Goal: Information Seeking & Learning: Find specific fact

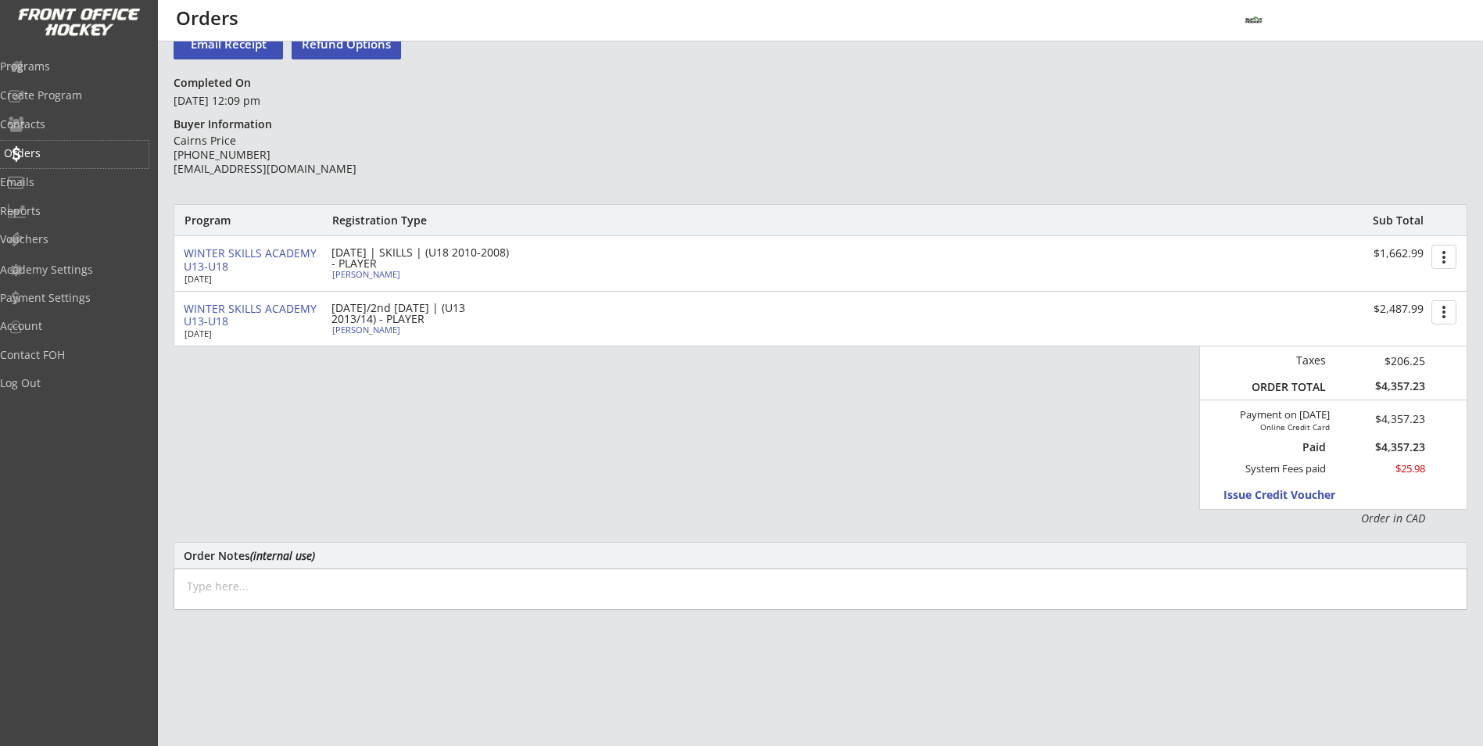
click at [59, 143] on div "Orders" at bounding box center [74, 154] width 149 height 27
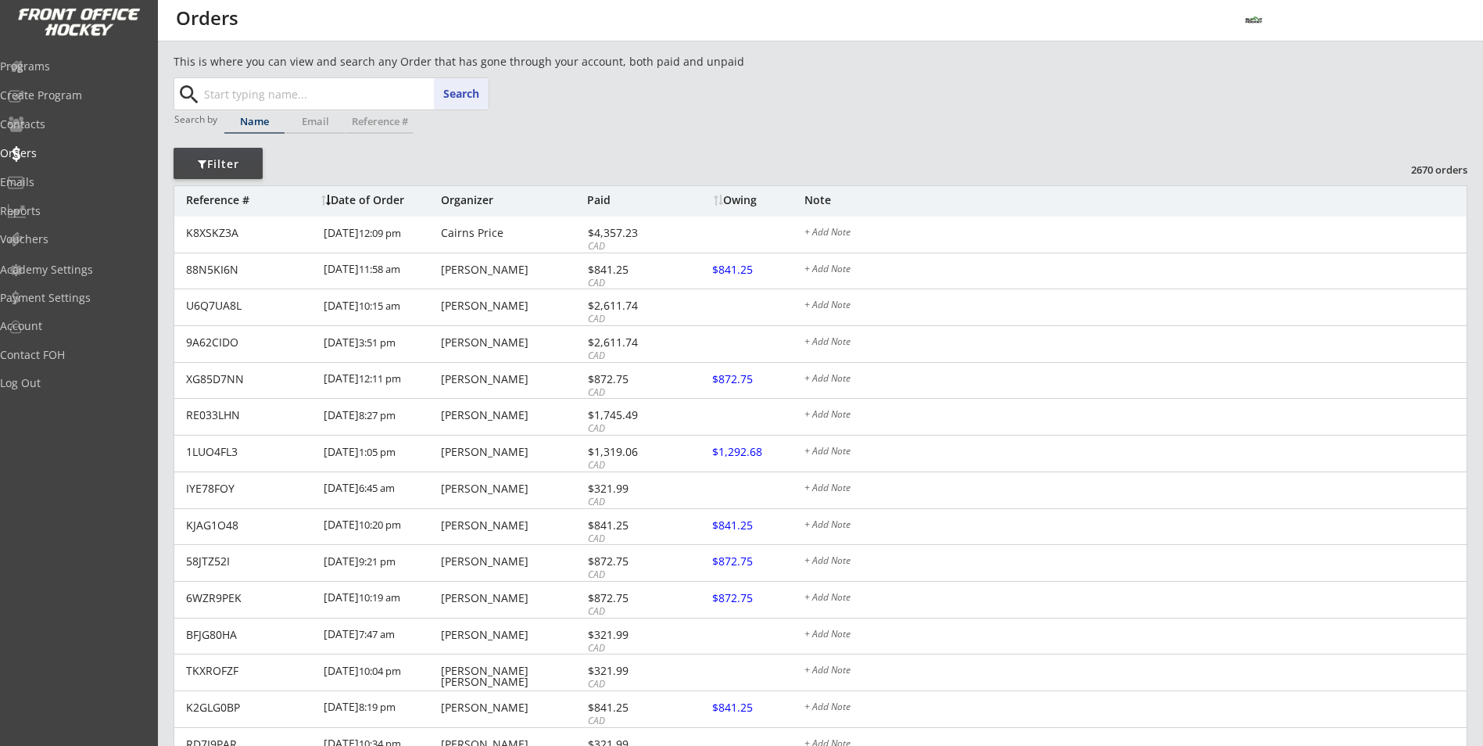
paste input "Karleen Batty"
type input "Karleen Batty"
click at [450, 95] on button "Search" at bounding box center [461, 93] width 55 height 31
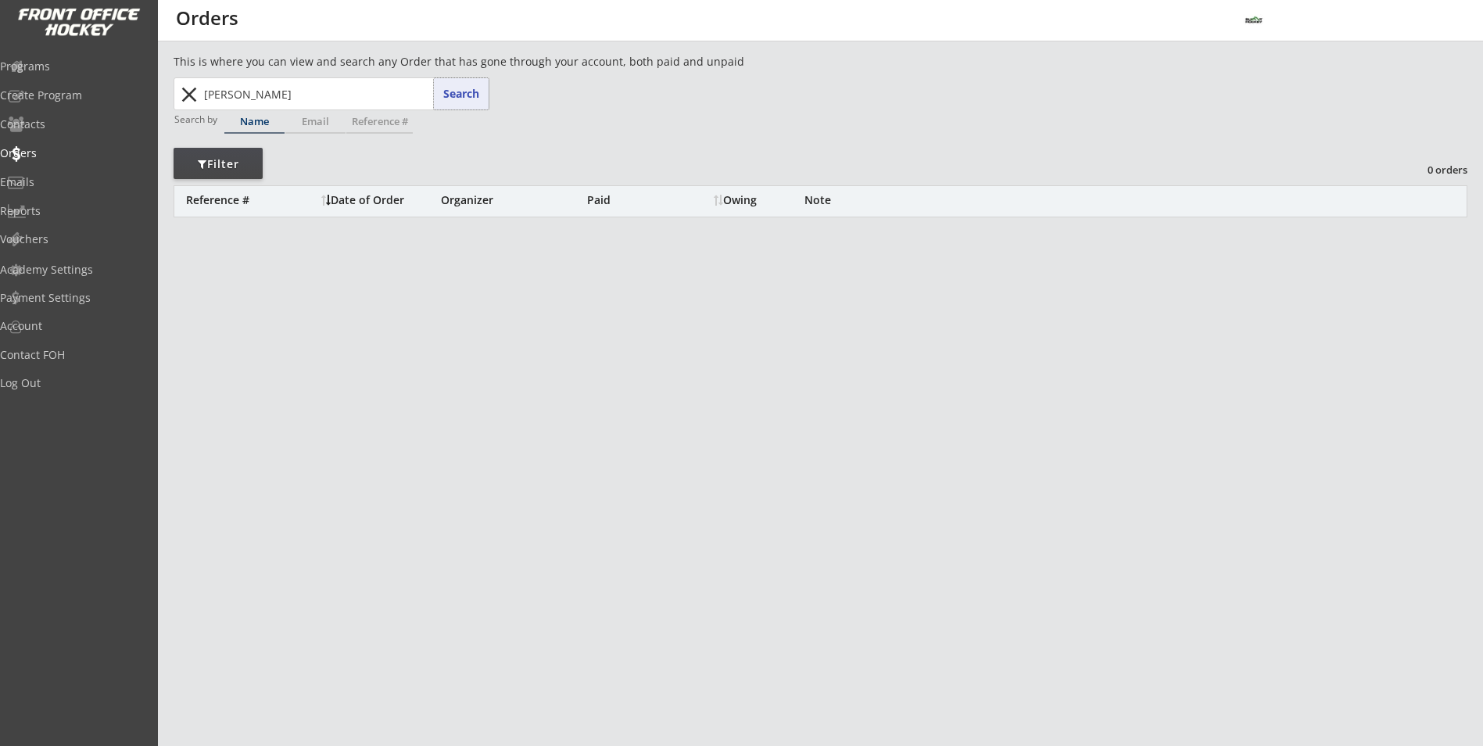
click at [184, 100] on button "close" at bounding box center [189, 94] width 26 height 25
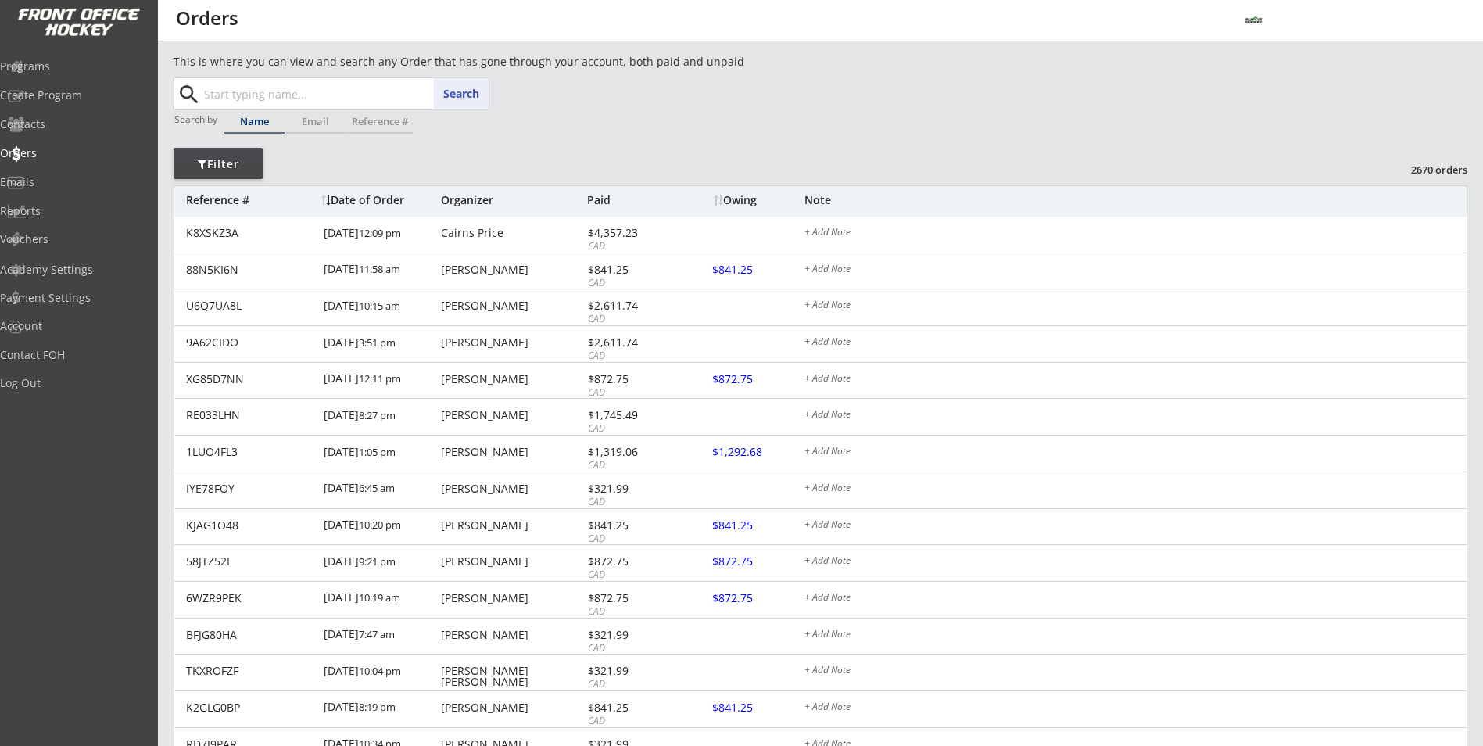
paste input "Xavier Sharp"
drag, startPoint x: 237, startPoint y: 94, endPoint x: 198, endPoint y: 95, distance: 39.1
click at [198, 95] on div "Xavier Sharp Search search" at bounding box center [332, 93] width 313 height 31
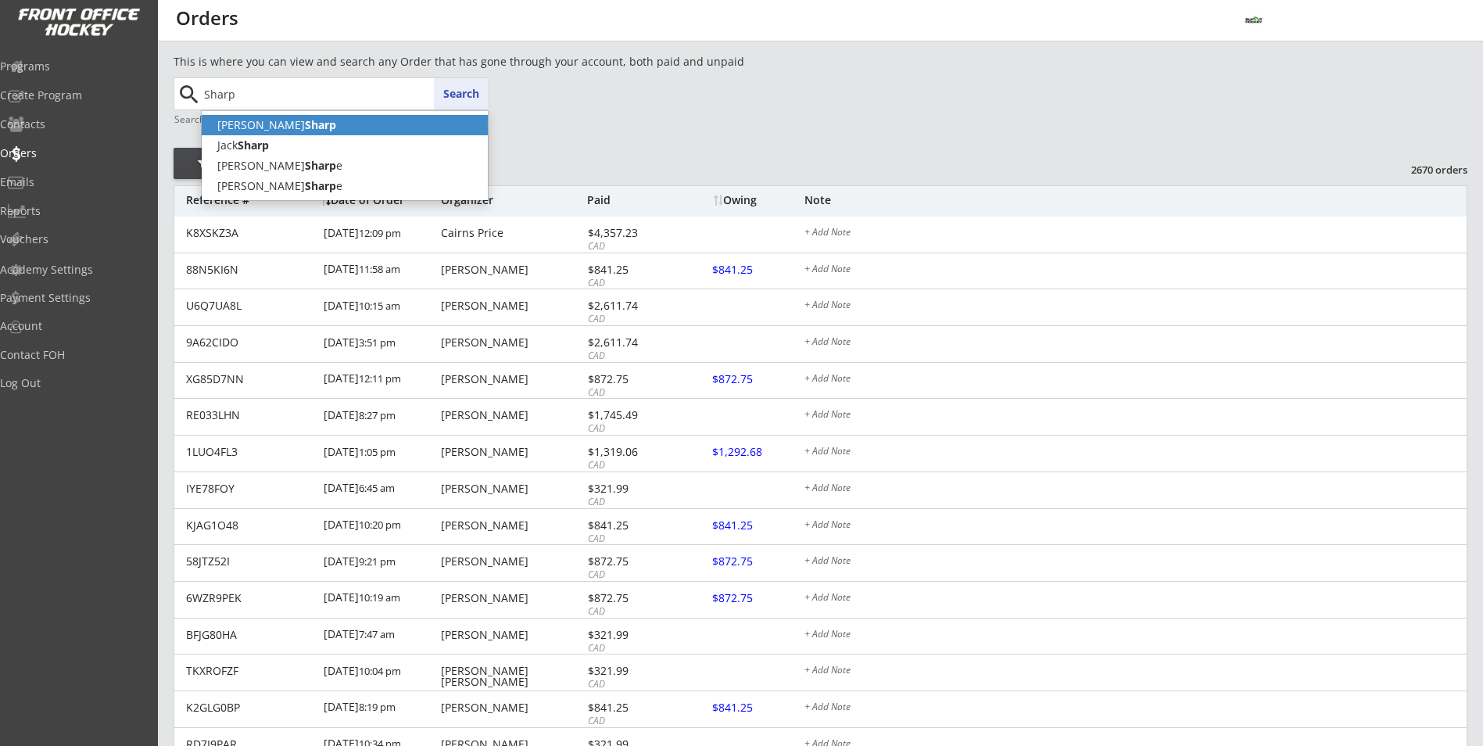
click at [305, 121] on strong "Sharp" at bounding box center [320, 124] width 31 height 15
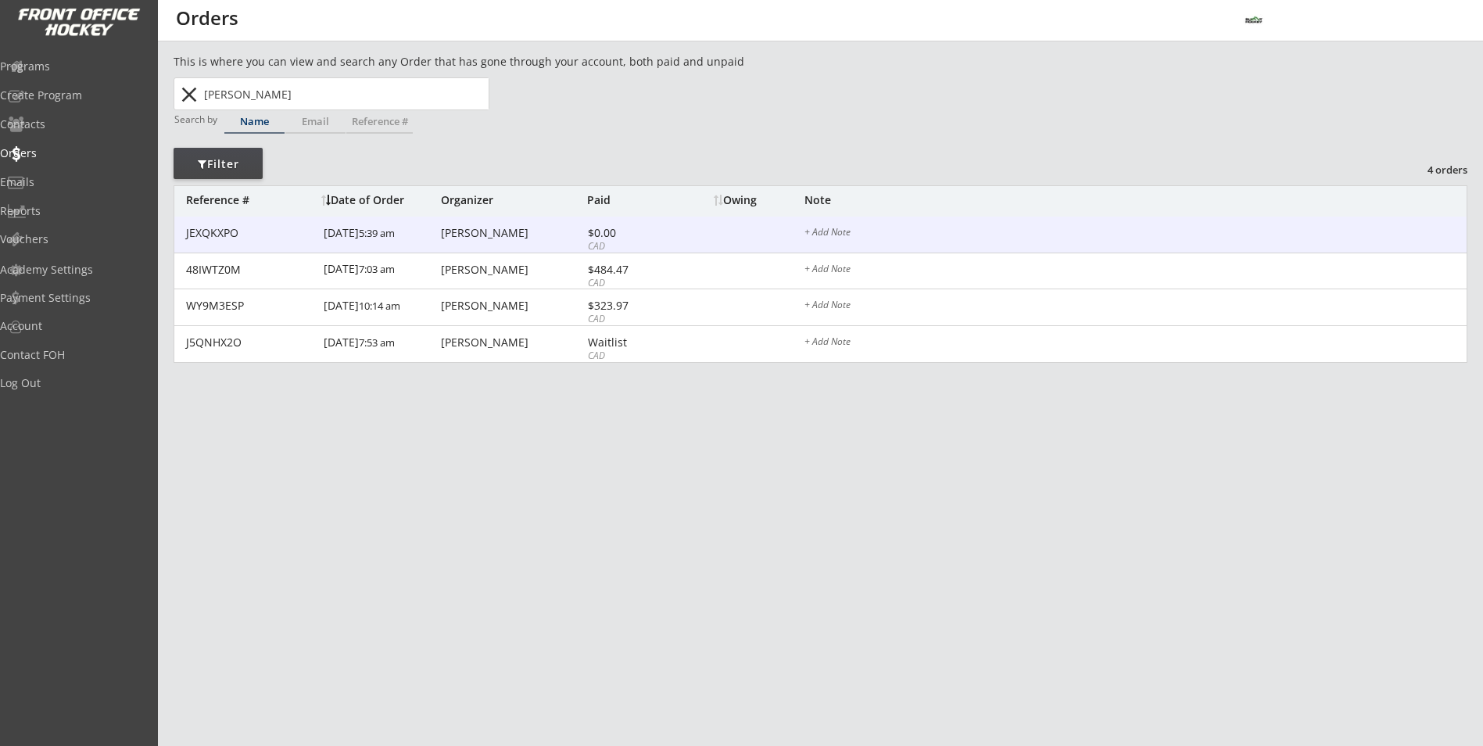
click at [343, 224] on div "3/19/25 5:39 am" at bounding box center [380, 234] width 113 height 35
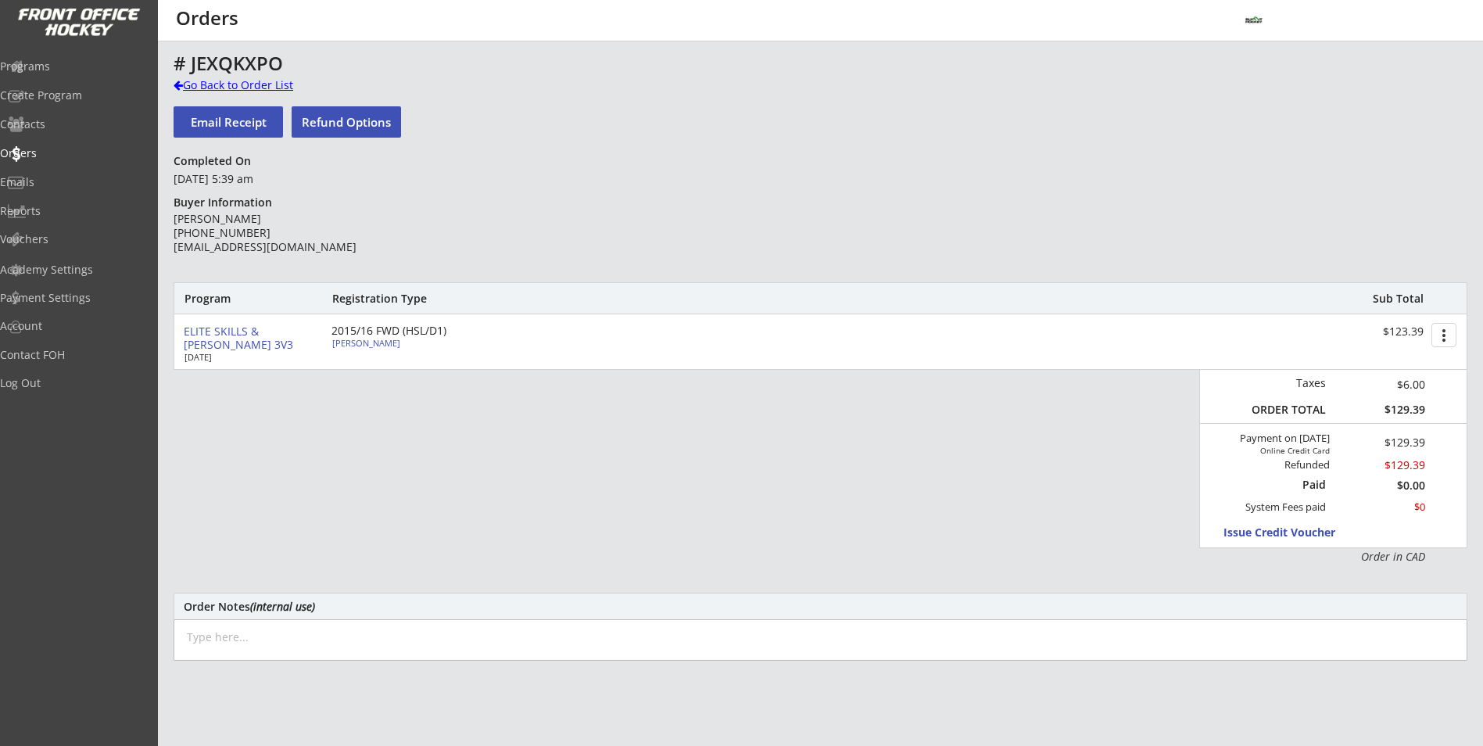
click at [293, 84] on div "Go Back to Order List" at bounding box center [254, 85] width 161 height 16
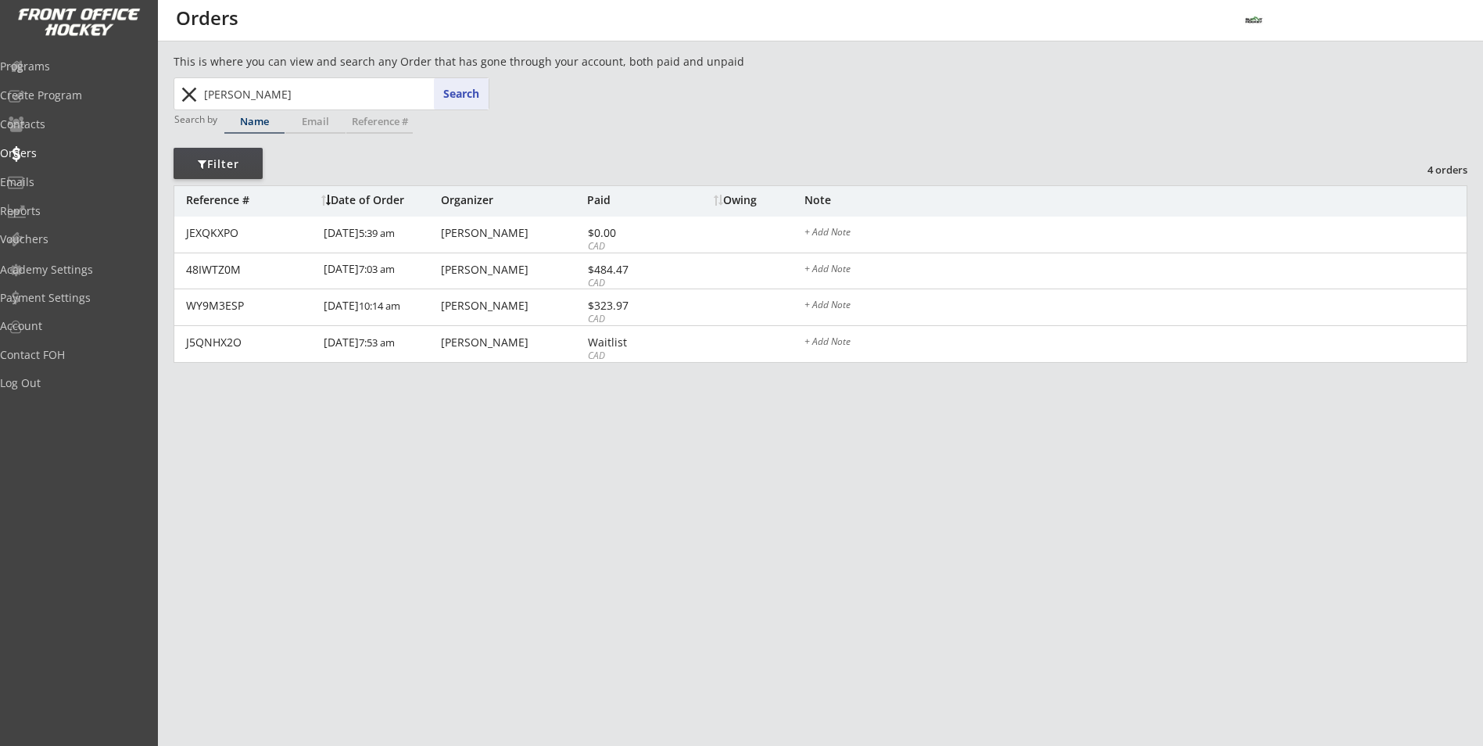
drag, startPoint x: 235, startPoint y: 91, endPoint x: 206, endPoint y: 99, distance: 30.0
click at [206, 99] on input "Wade Sharp" at bounding box center [345, 93] width 288 height 31
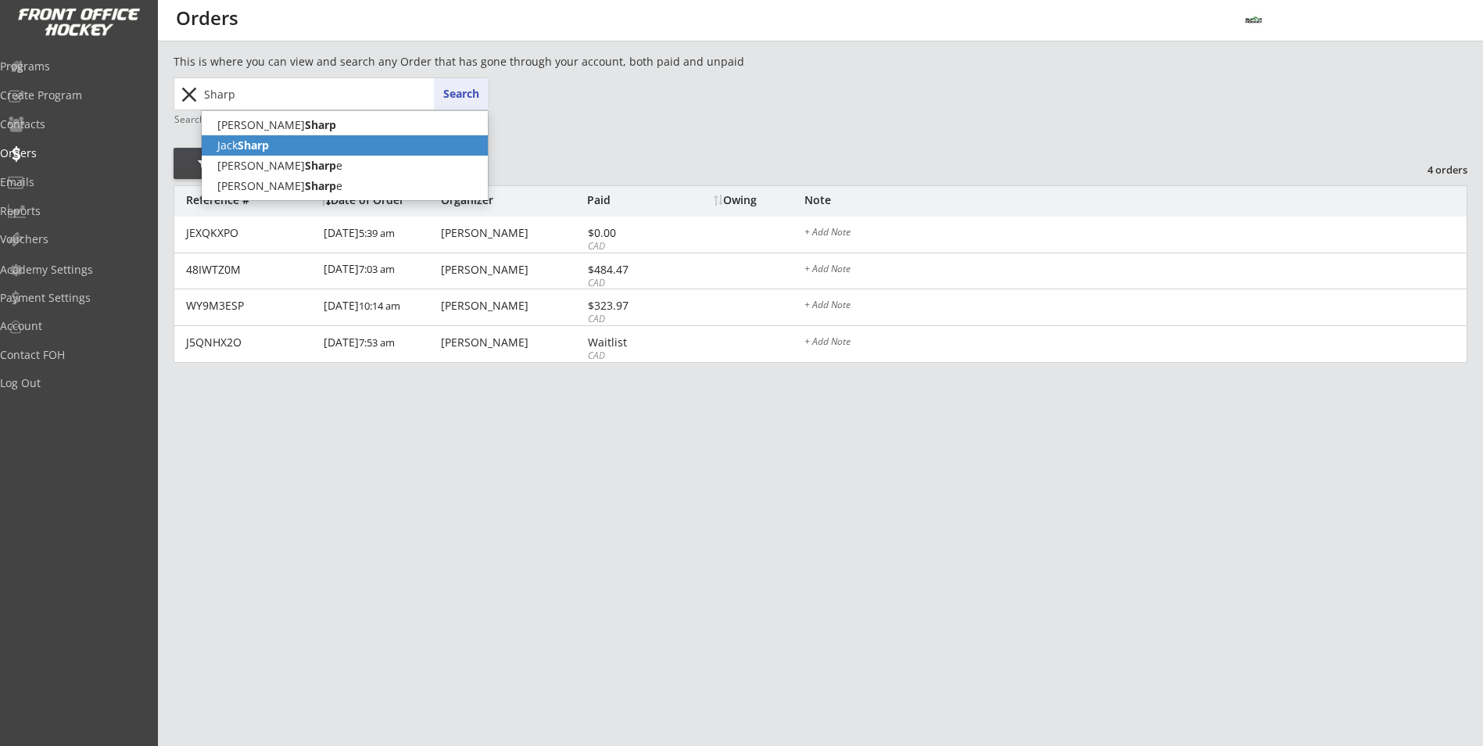
click at [246, 148] on strong "Sharp" at bounding box center [253, 145] width 31 height 15
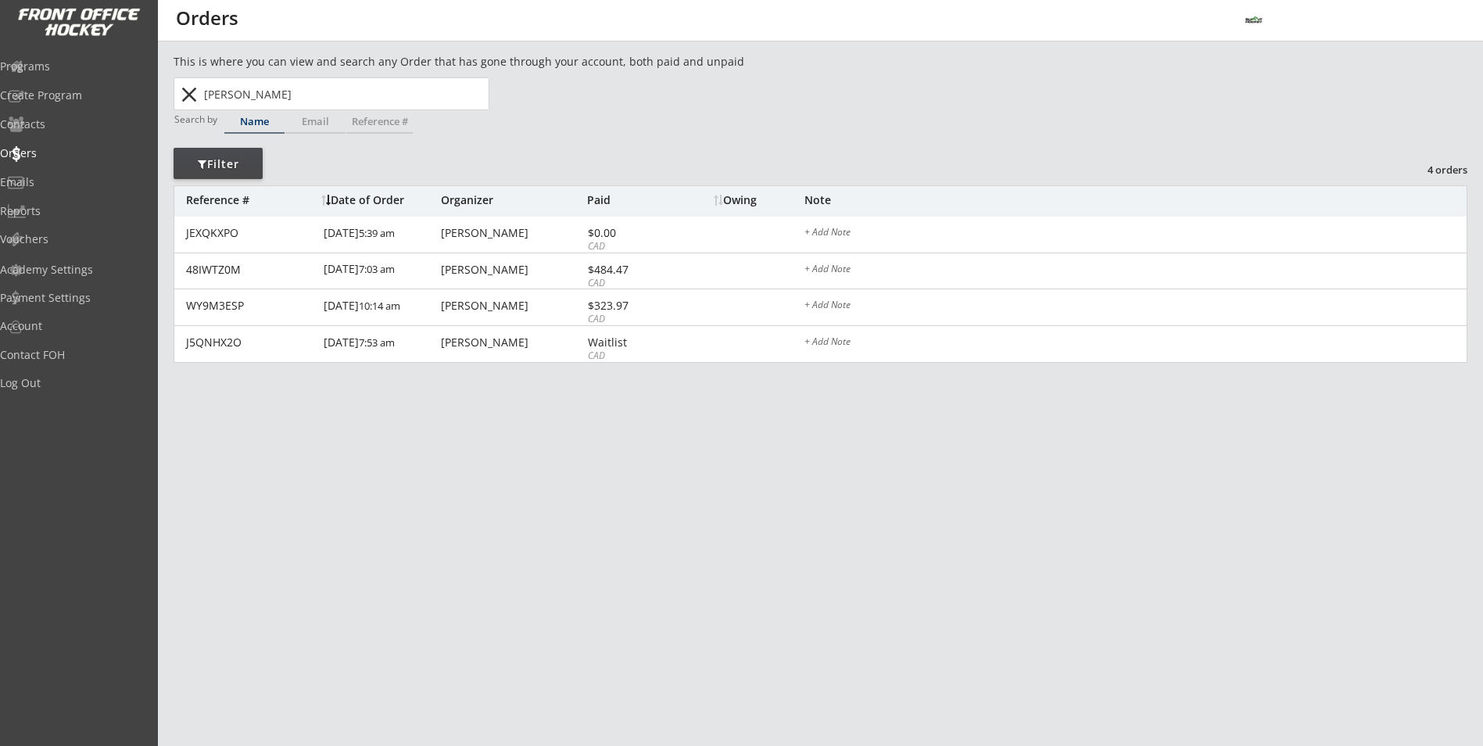
type input "Jack Sharp"
click at [235, 163] on div "Filter" at bounding box center [218, 164] width 89 height 16
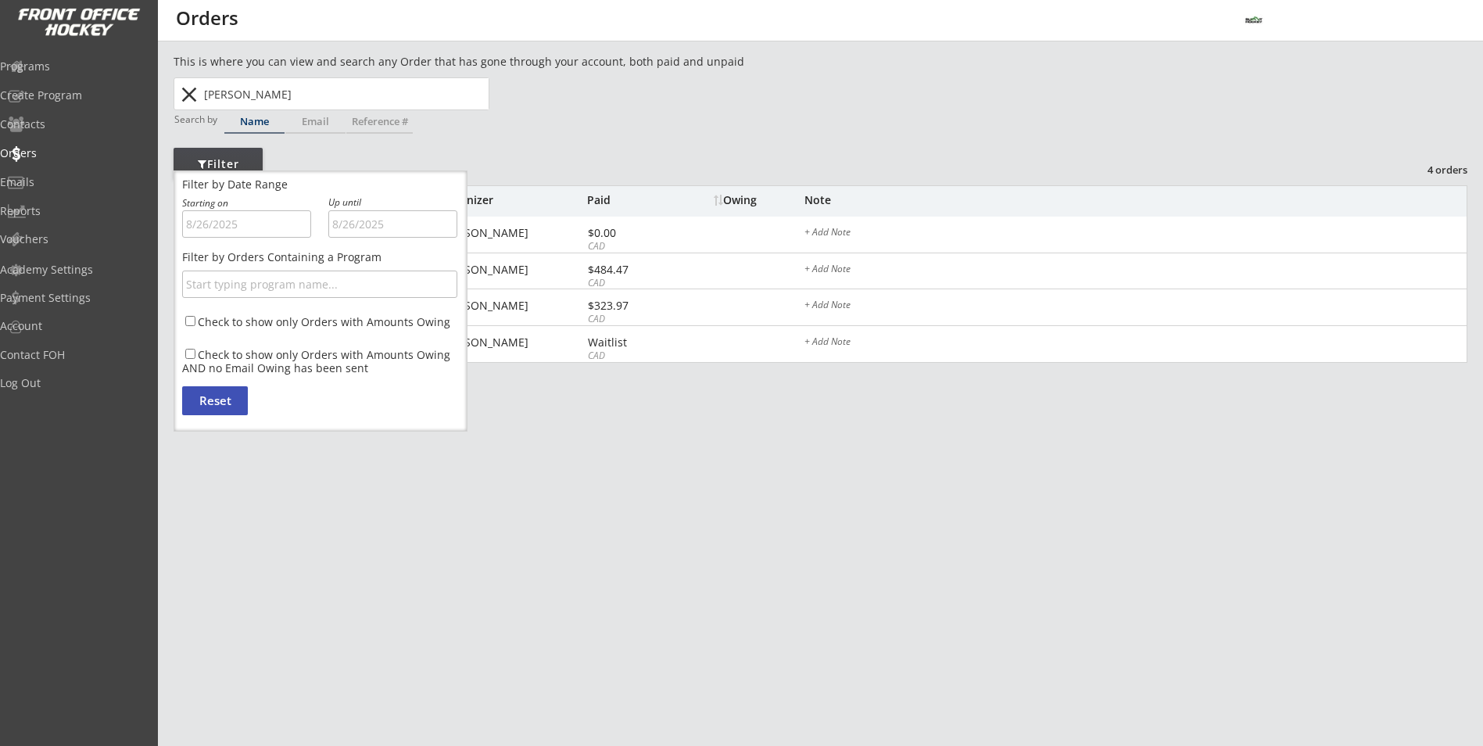
click at [297, 156] on div "This is where you can view and search any Order that has gone through your acco…" at bounding box center [821, 231] width 1294 height 356
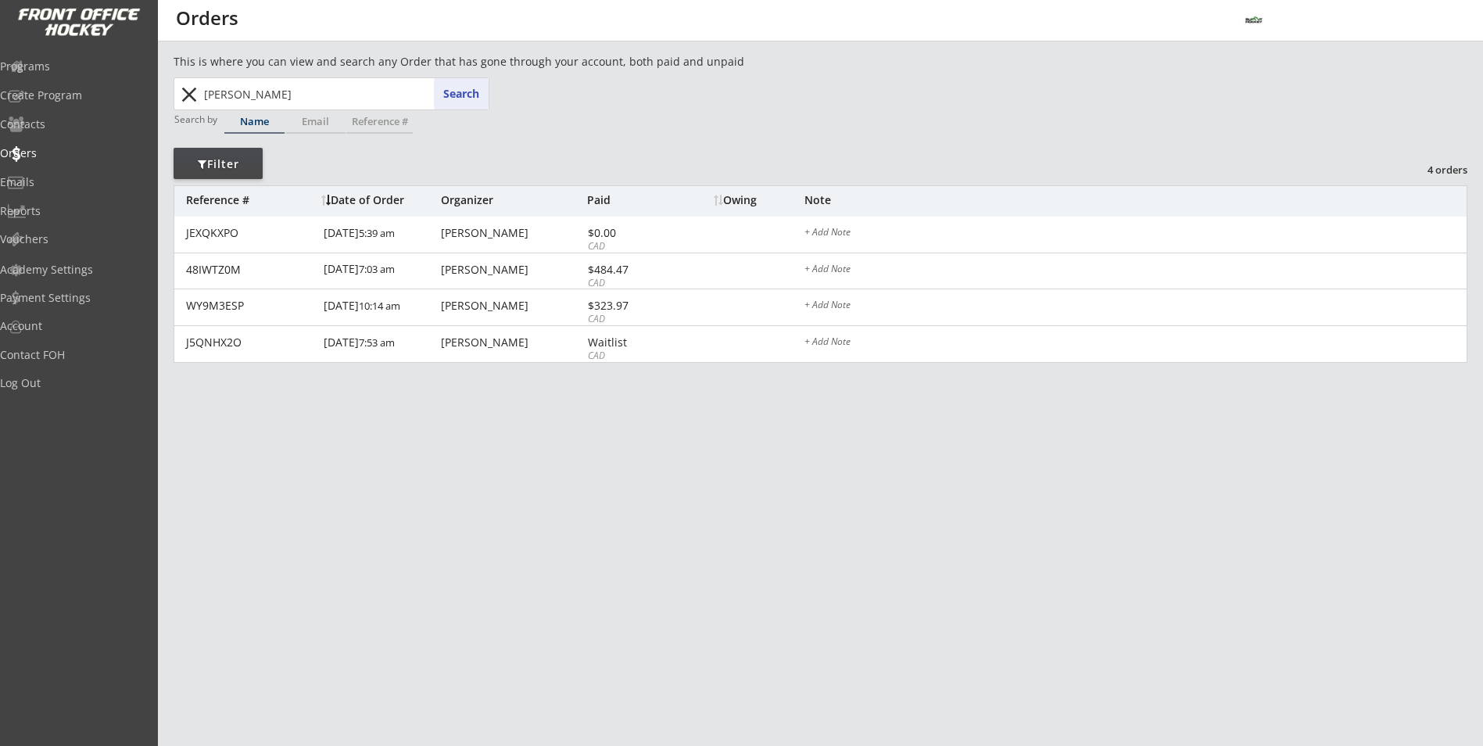
drag, startPoint x: 283, startPoint y: 88, endPoint x: 202, endPoint y: 98, distance: 81.1
click at [203, 98] on input "Jack Sharp" at bounding box center [345, 93] width 288 height 31
click at [191, 97] on button "close" at bounding box center [189, 94] width 26 height 25
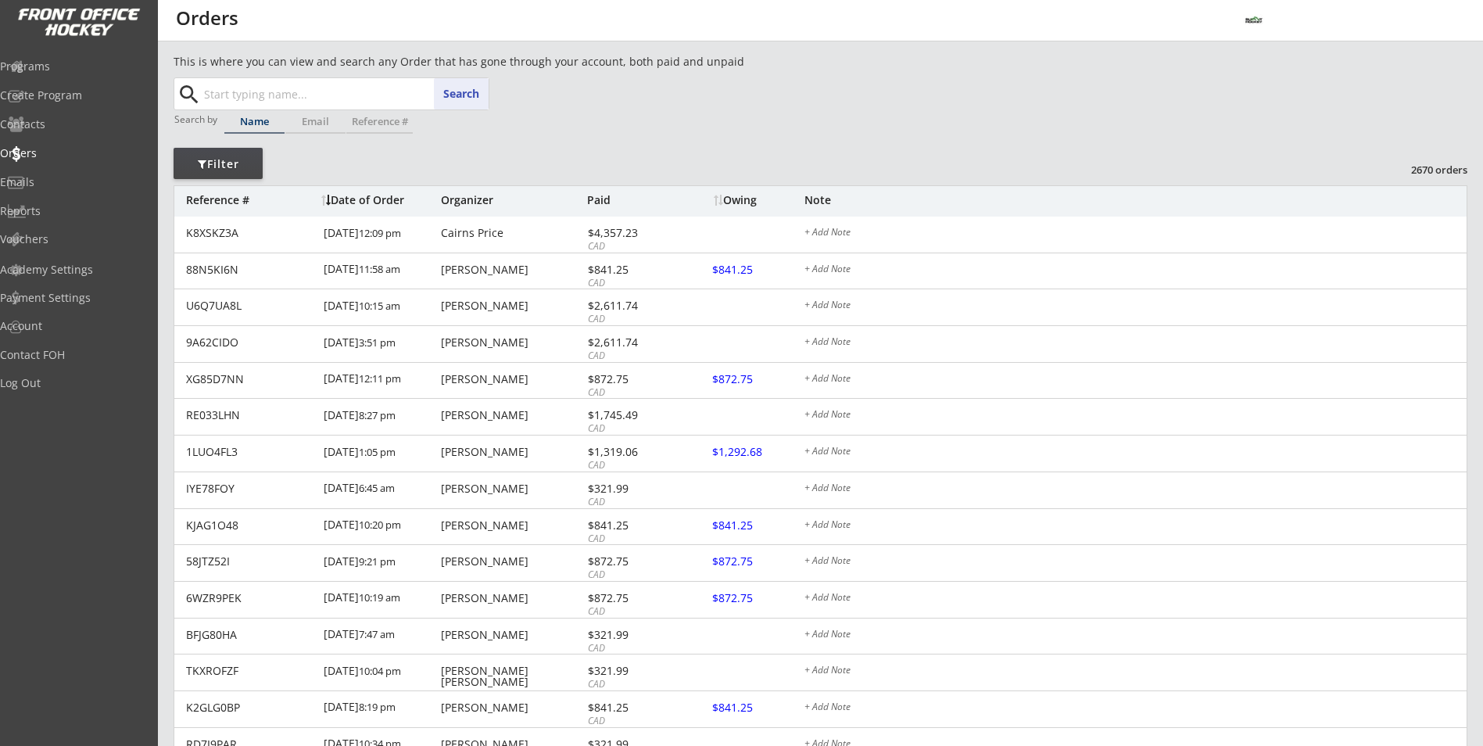
paste input "Xavier Sharp"
drag, startPoint x: 235, startPoint y: 93, endPoint x: 202, endPoint y: 97, distance: 33.8
click at [202, 97] on input "Xavier Sharp" at bounding box center [345, 93] width 288 height 31
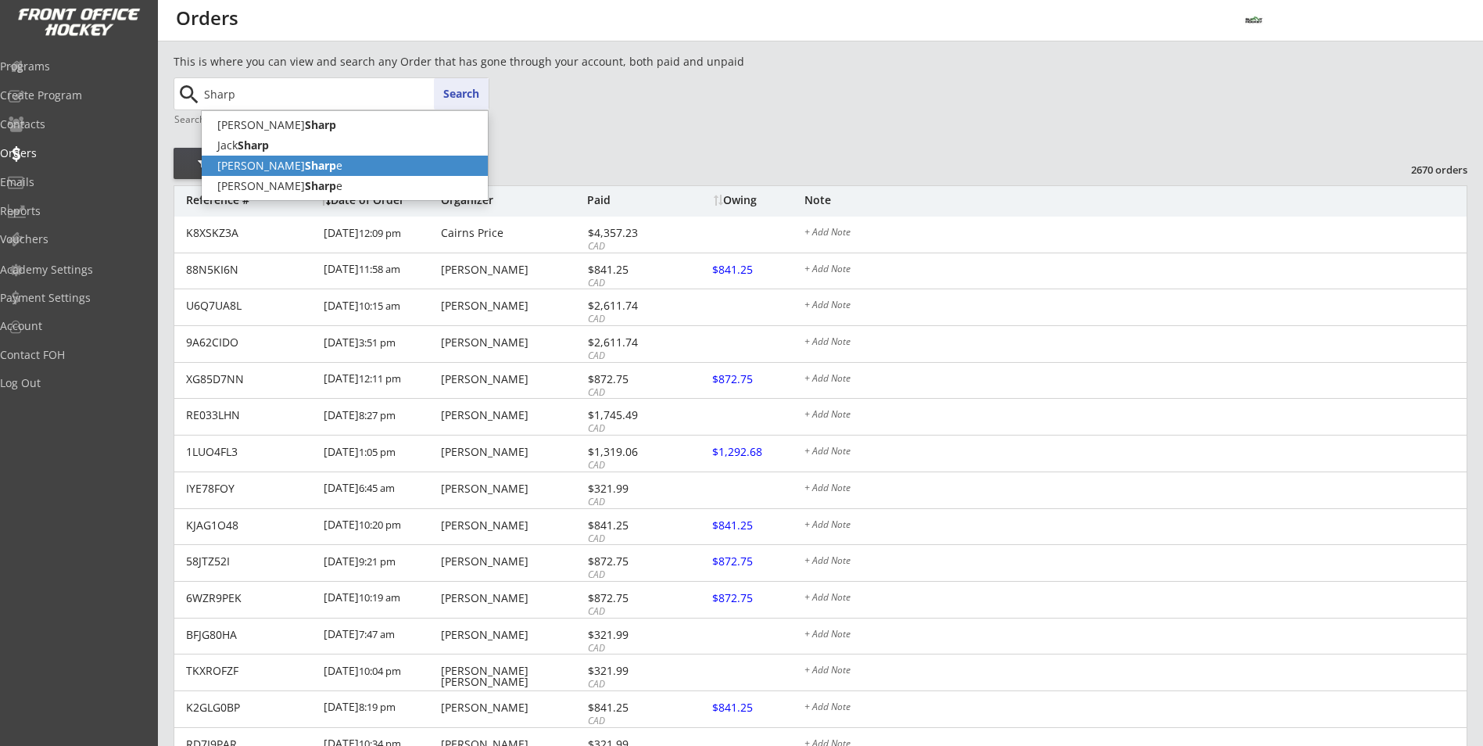
click at [237, 166] on p "Amy Sharp e" at bounding box center [345, 166] width 286 height 20
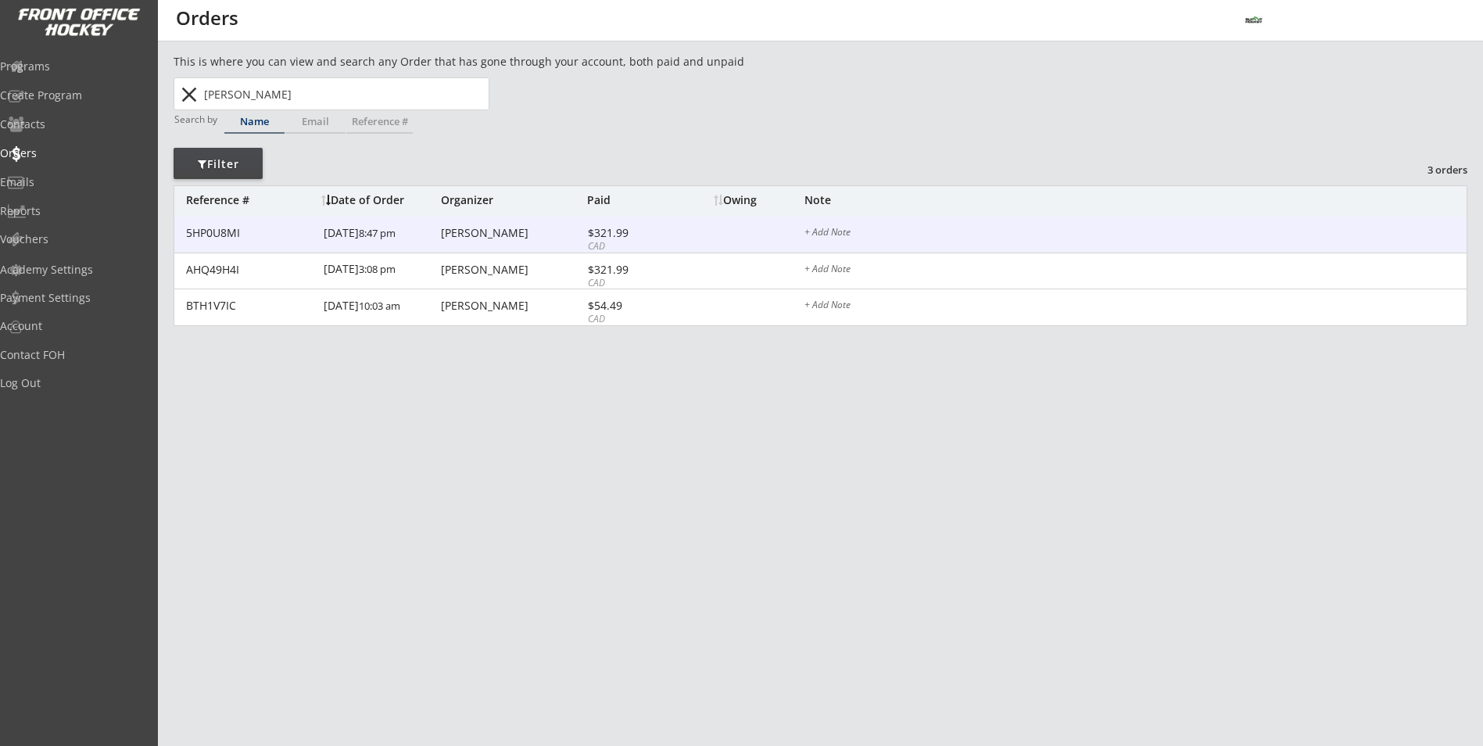
type input "[PERSON_NAME]"
click at [613, 228] on div "$321.99" at bounding box center [630, 232] width 84 height 11
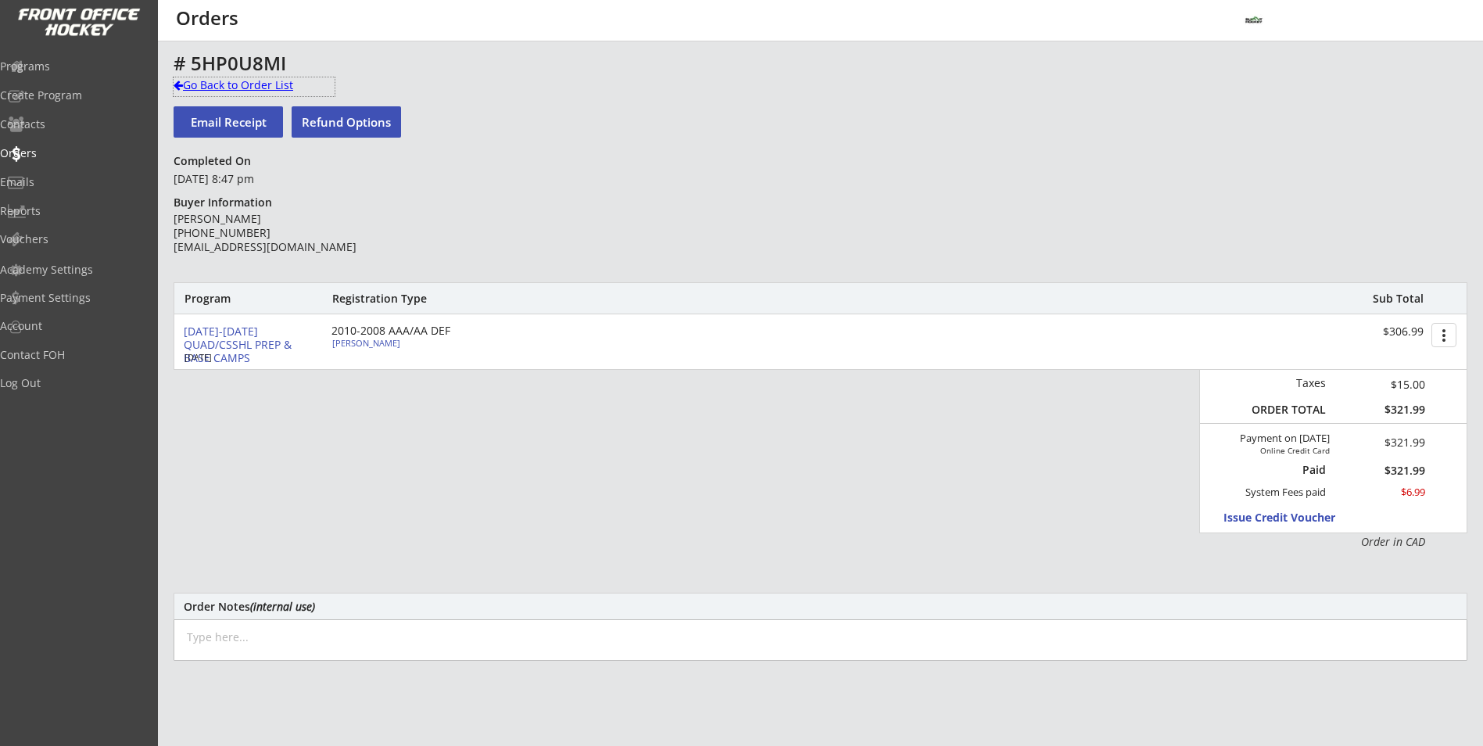
click at [229, 91] on div "Go Back to Order List" at bounding box center [254, 85] width 161 height 16
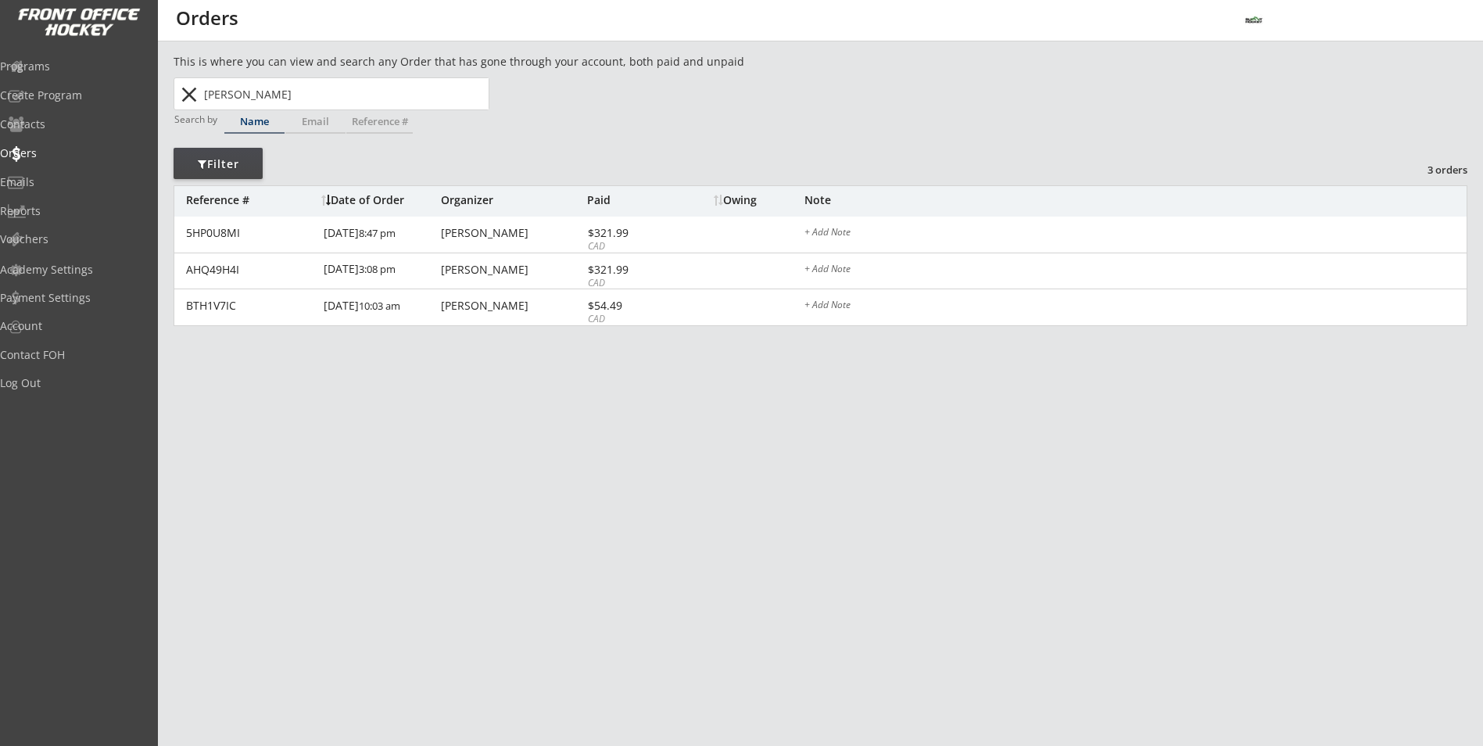
click at [181, 97] on button "close" at bounding box center [189, 94] width 26 height 25
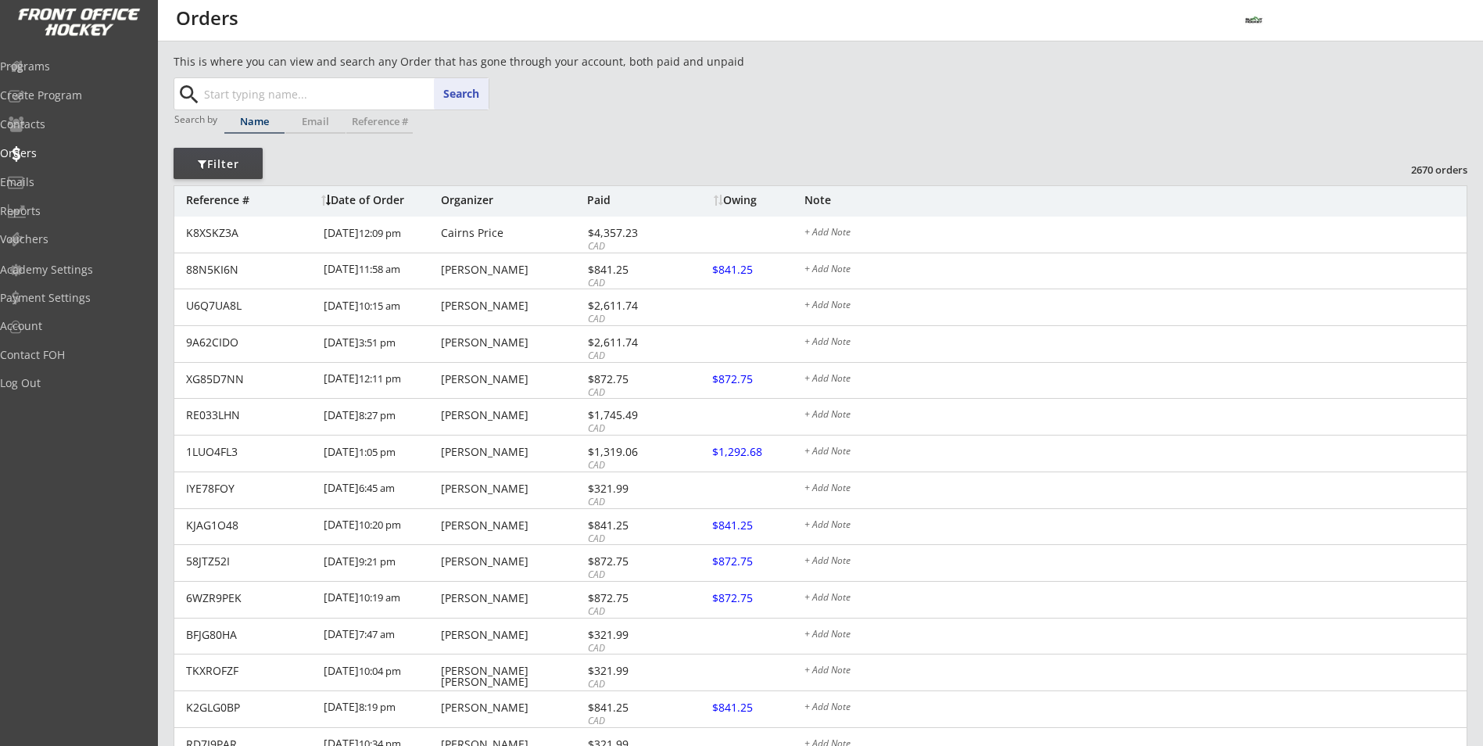
paste input "Xavier Sharp"
drag, startPoint x: 237, startPoint y: 95, endPoint x: 183, endPoint y: 102, distance: 54.3
click at [183, 102] on div "Xavier Sharp Sharp Search search" at bounding box center [332, 93] width 313 height 31
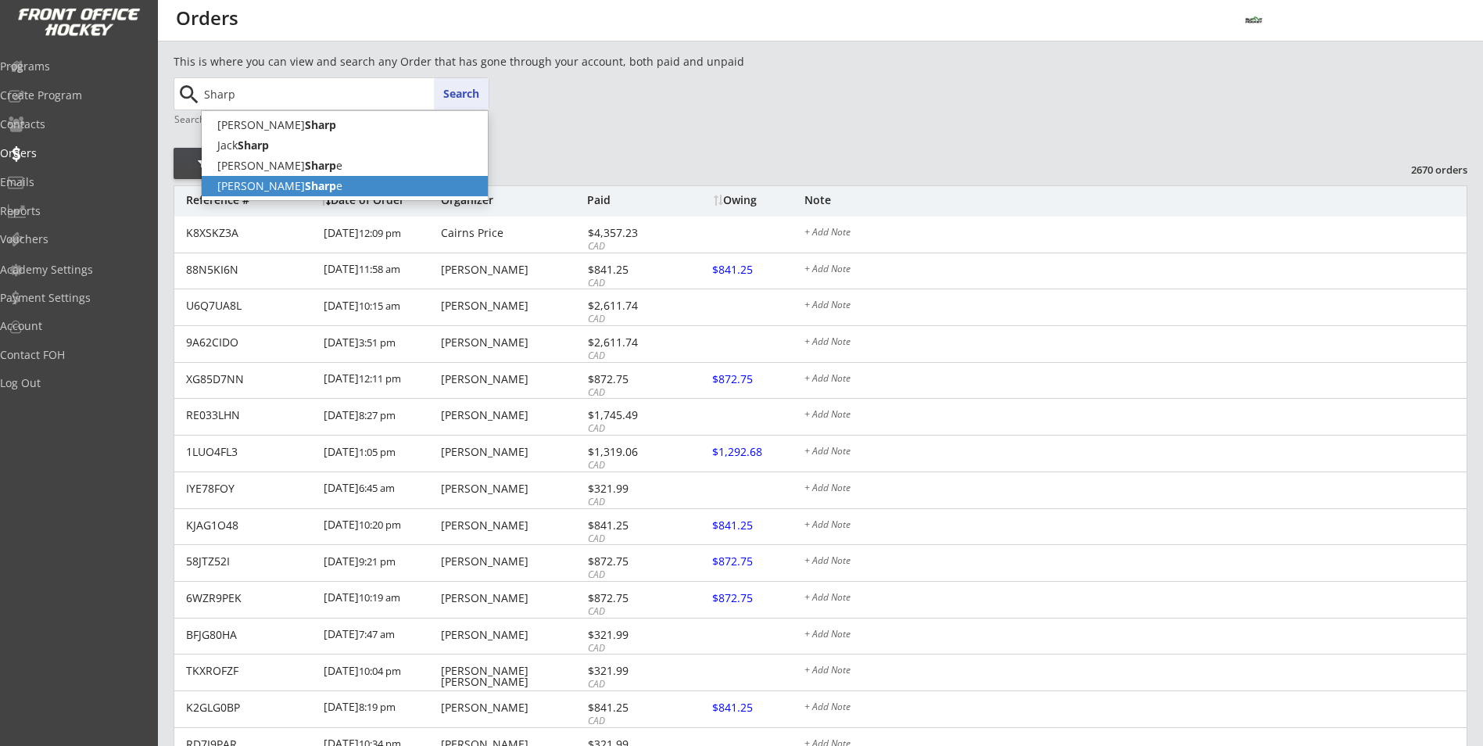
click at [305, 184] on strong "Sharp" at bounding box center [320, 185] width 31 height 15
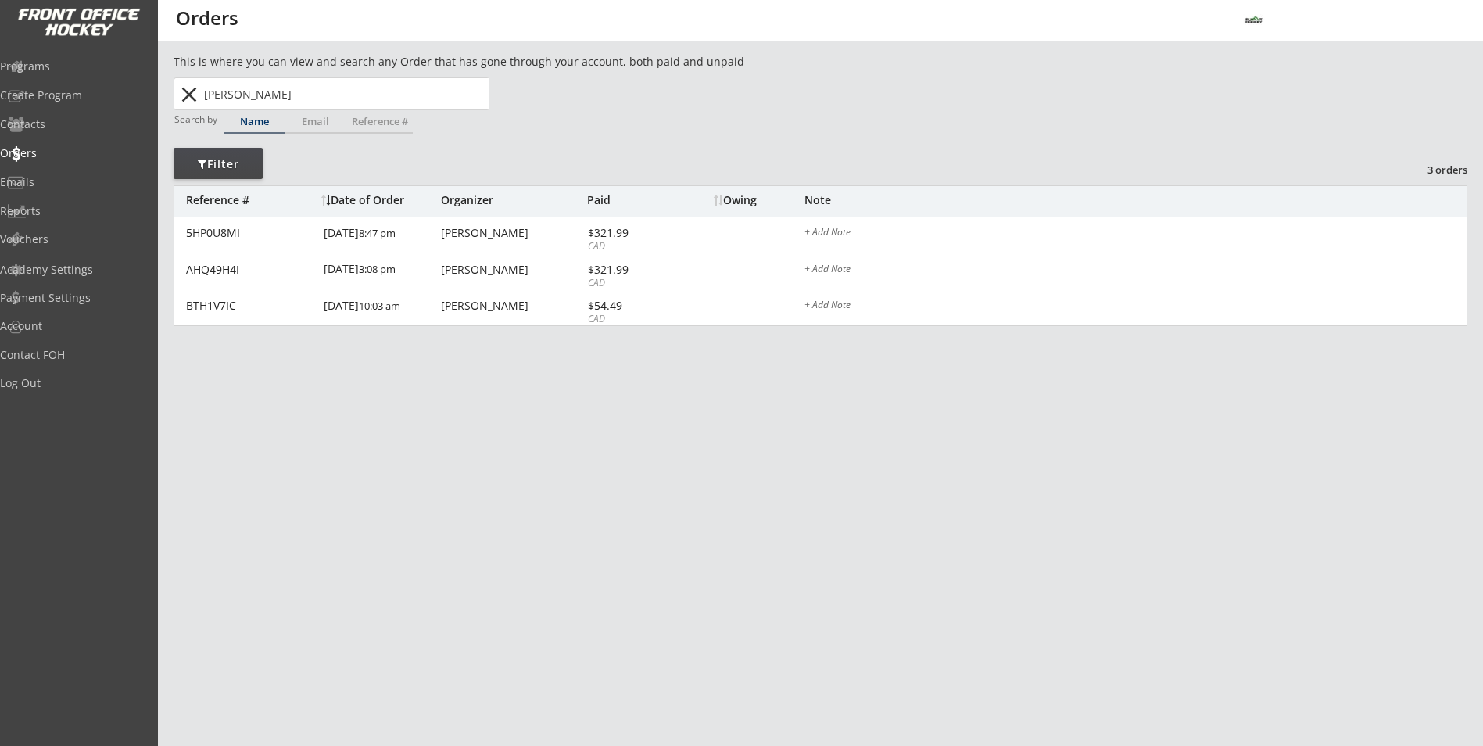
drag, startPoint x: 281, startPoint y: 96, endPoint x: 195, endPoint y: 100, distance: 86.1
click at [195, 100] on div "Dylan Sharpe Sharp Search close" at bounding box center [332, 93] width 313 height 31
type input "sh"
type input "shyloh Benko"
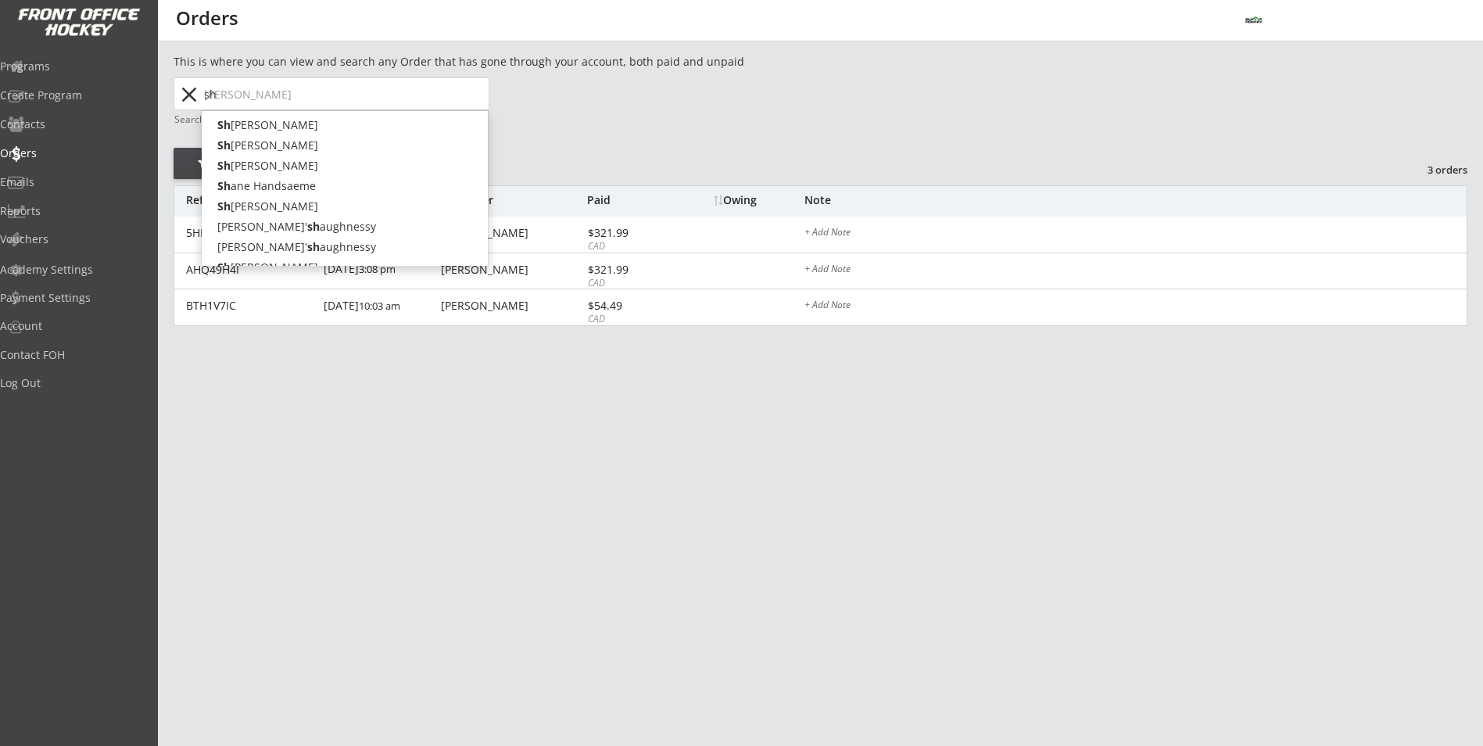
type input "sha"
type input "shawna Pineau"
type input "shar"
type input "shari Humphrey"
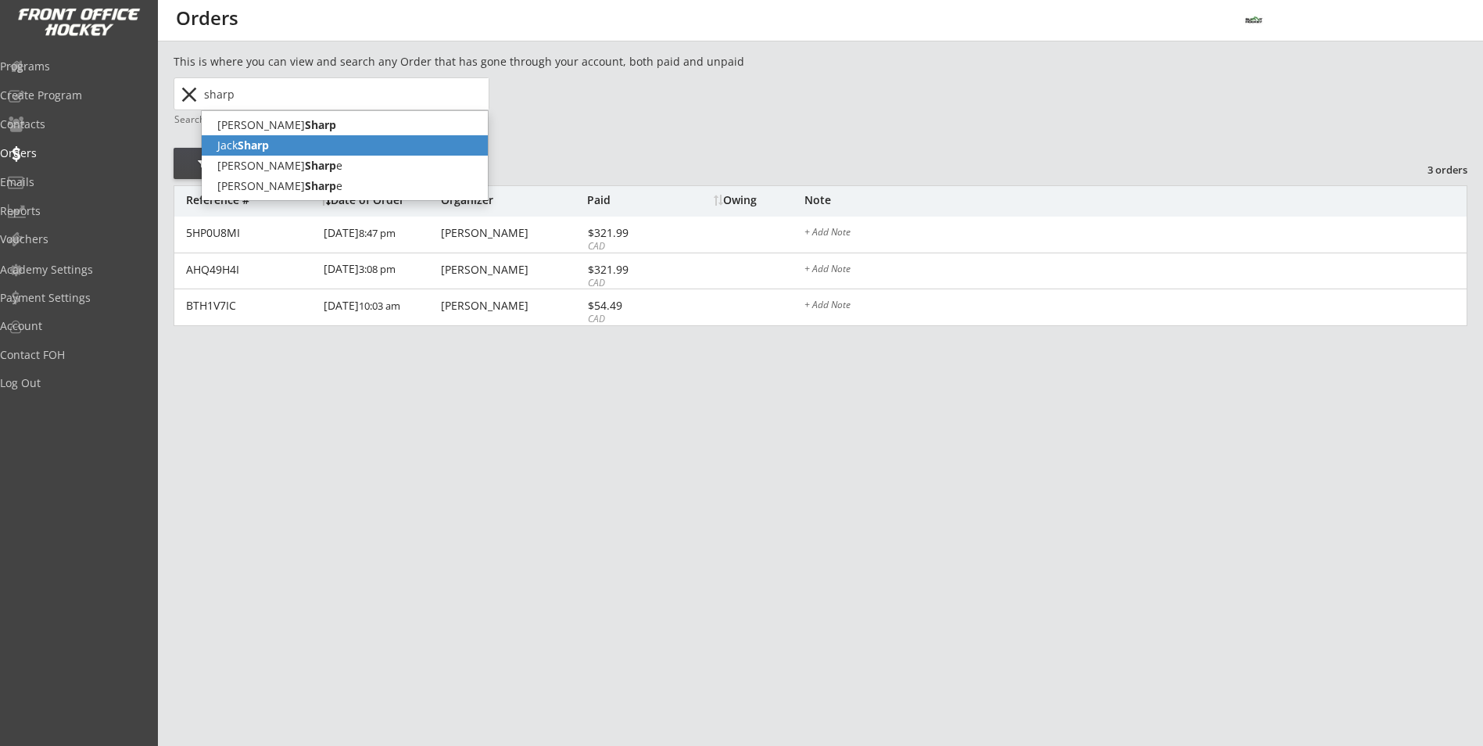
click at [253, 144] on strong "Sharp" at bounding box center [253, 145] width 31 height 15
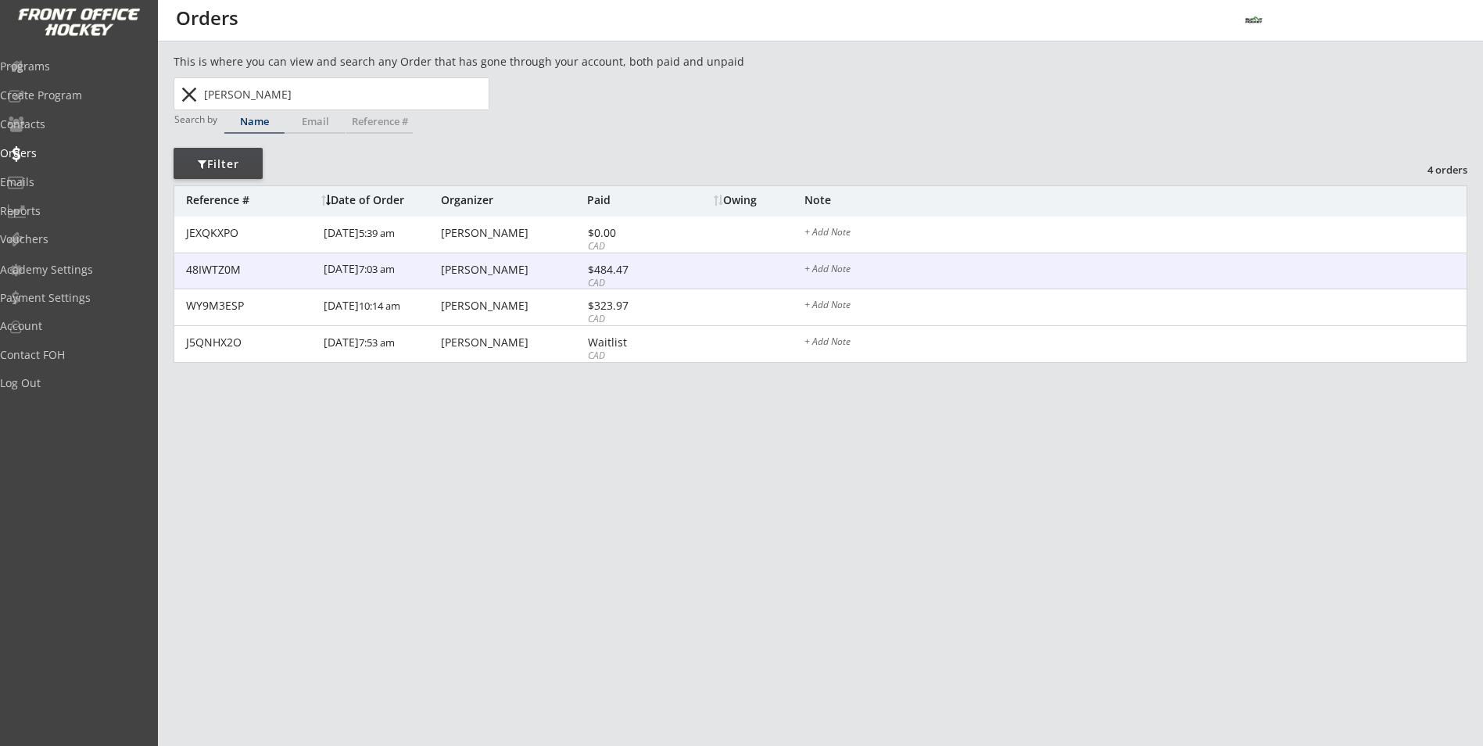
type input "Jack Sharp"
click at [439, 274] on div "48IWTZ0M 1/28/25 7:03 am Wade Sharp $484.47 CAD $841.25 + Add Note" at bounding box center [820, 271] width 1292 height 37
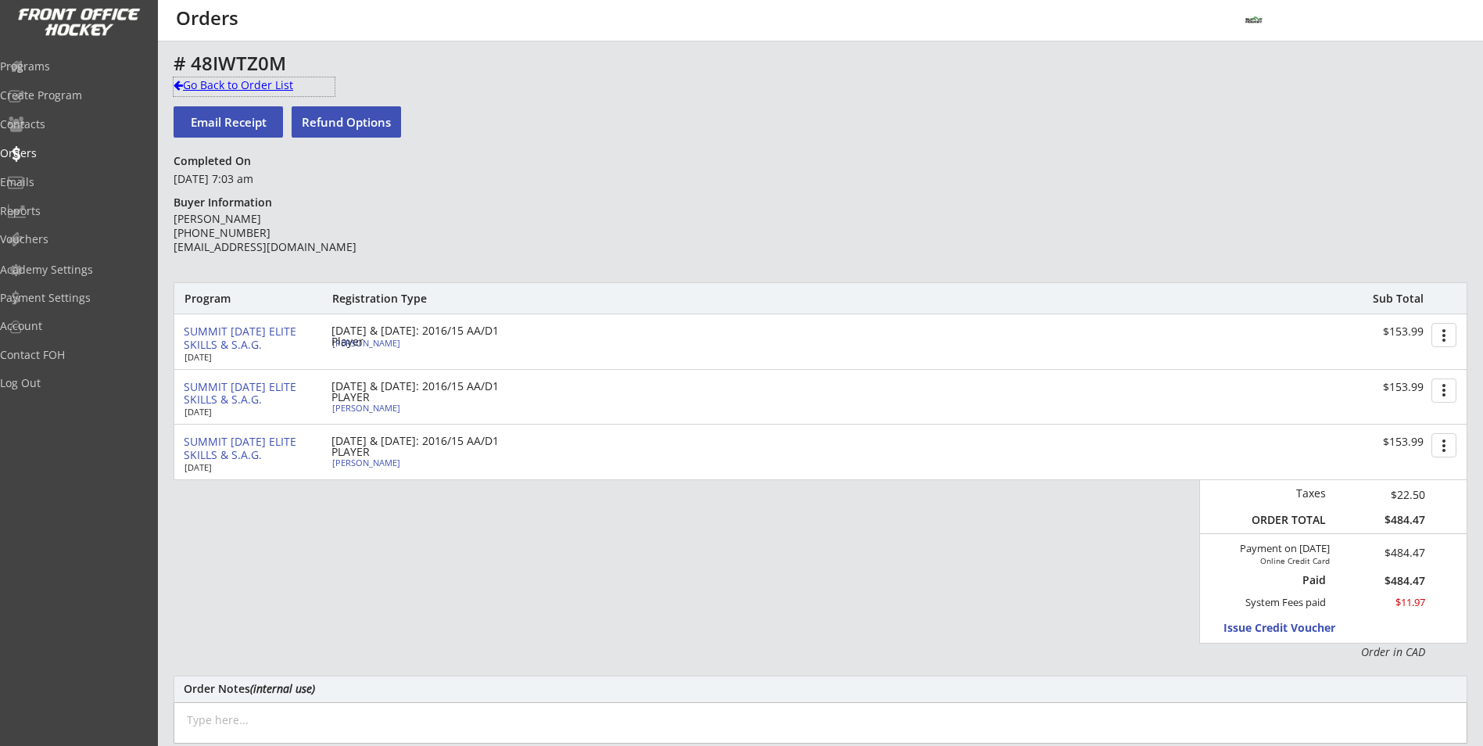
click at [197, 90] on div "Go Back to Order List" at bounding box center [254, 85] width 161 height 16
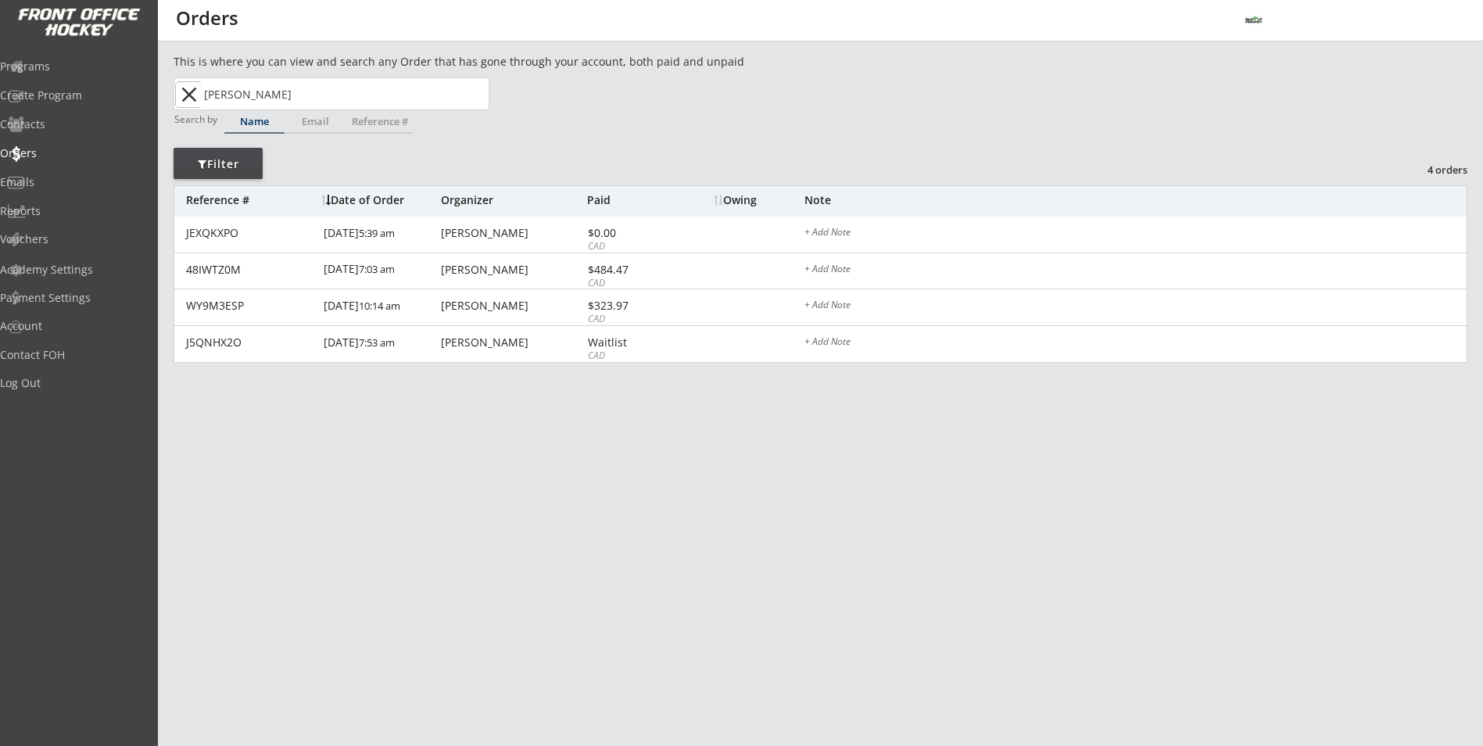
click at [186, 98] on button "close" at bounding box center [189, 94] width 26 height 25
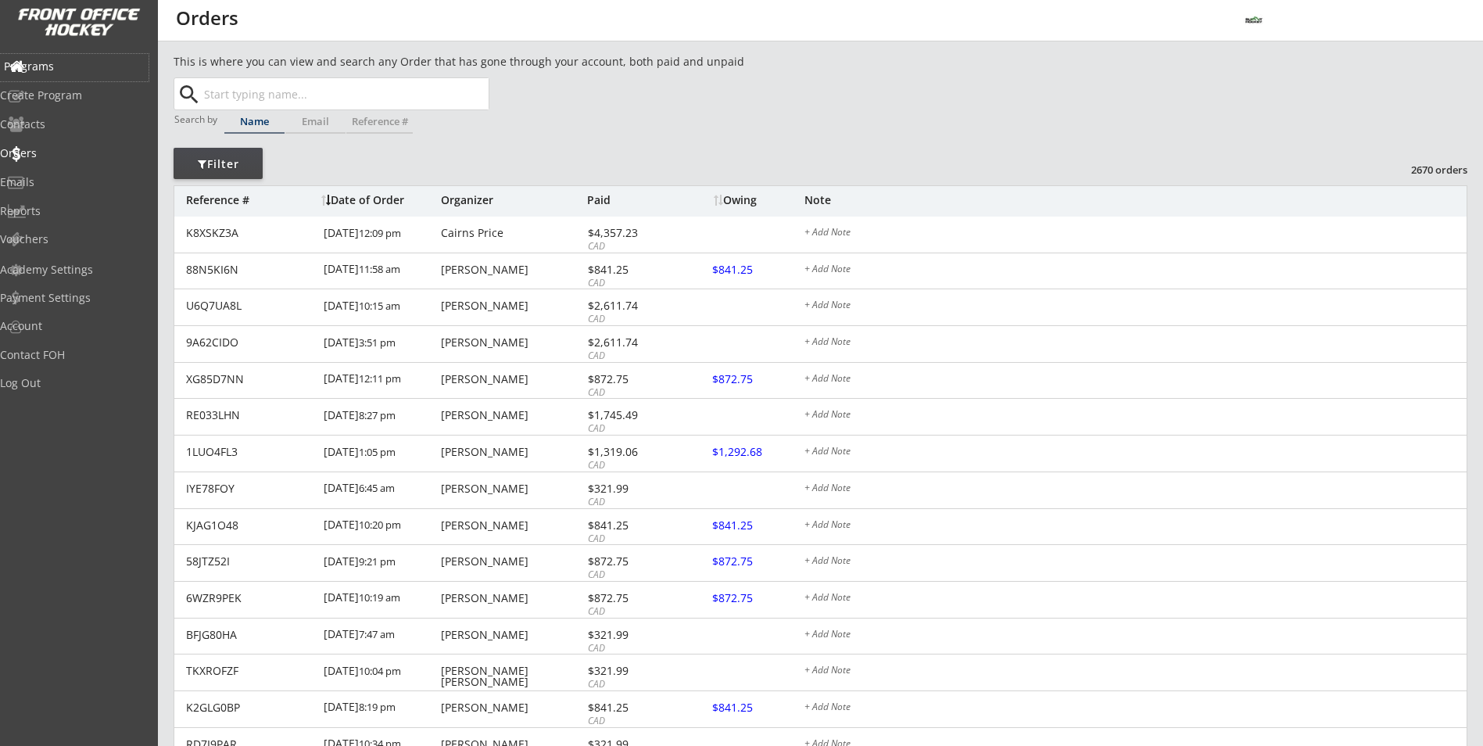
click at [73, 72] on div "Programs" at bounding box center [74, 66] width 141 height 11
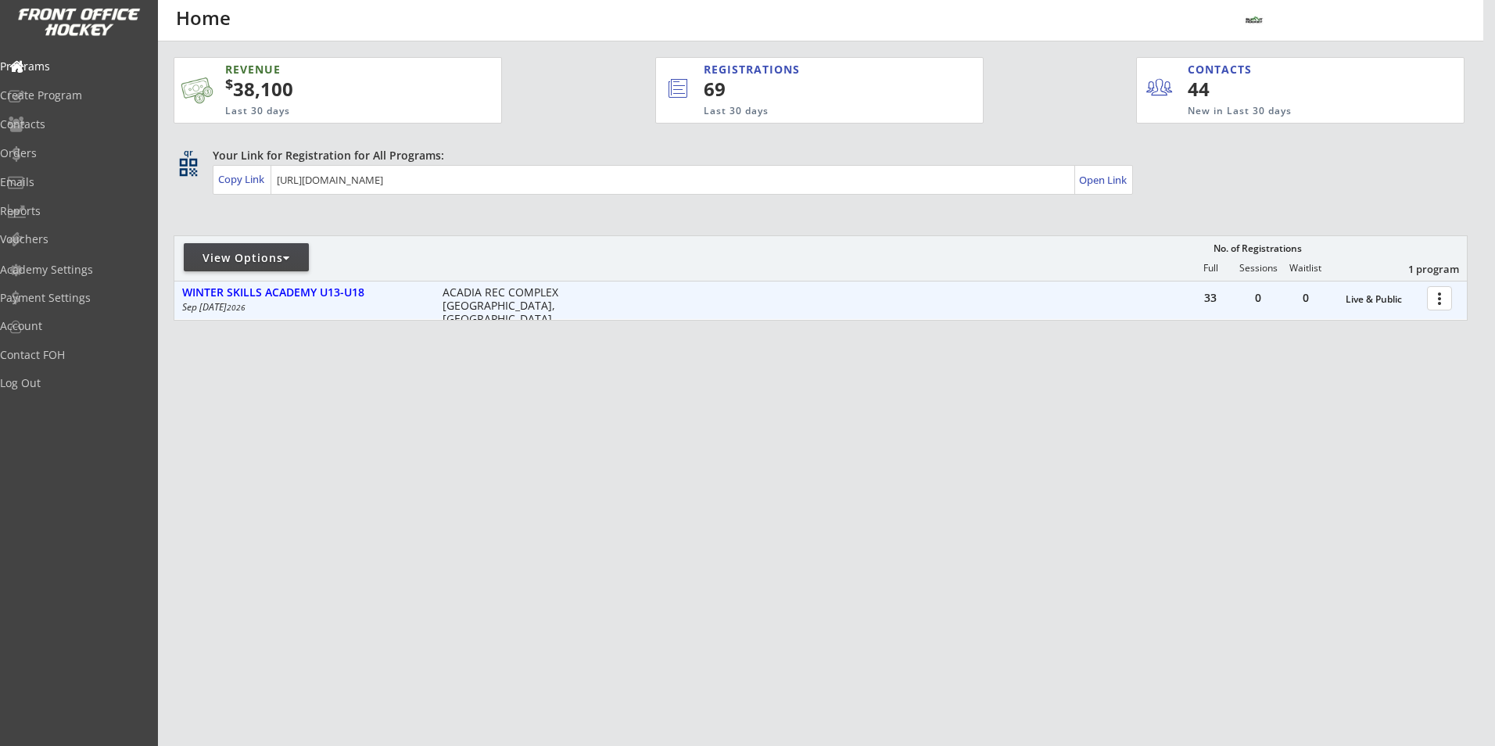
click at [1436, 290] on div at bounding box center [1441, 297] width 27 height 27
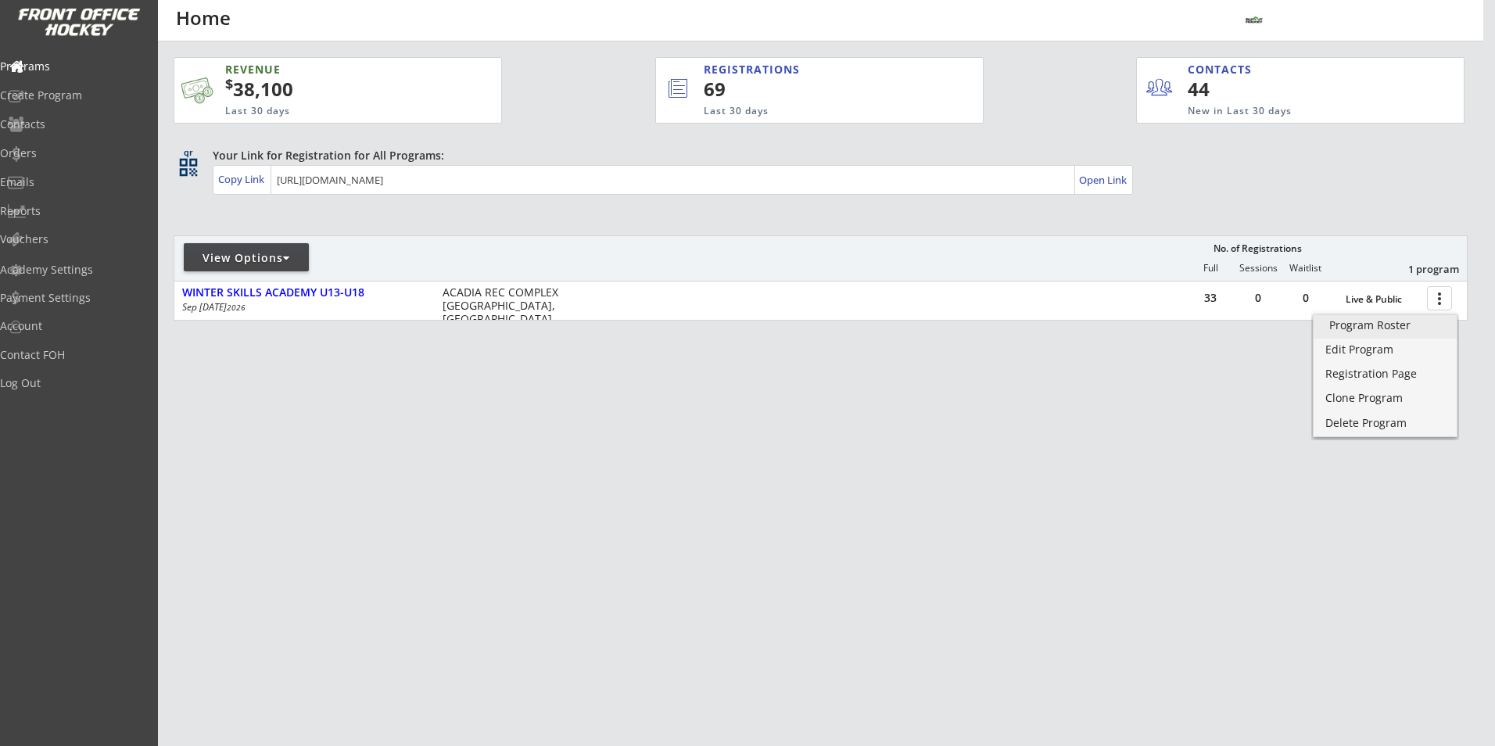
click at [1366, 334] on link "Program Roster" at bounding box center [1384, 326] width 143 height 23
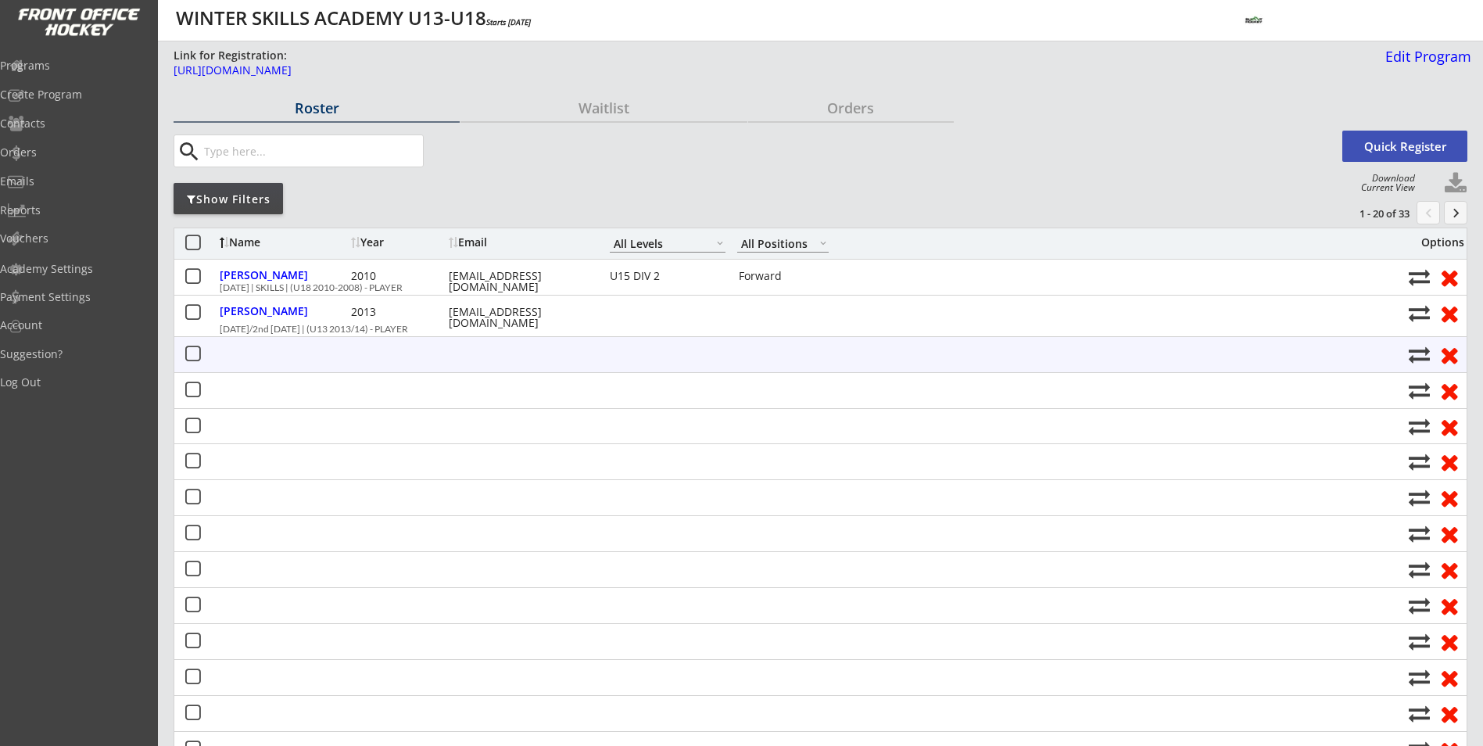
select select ""All Levels""
select select ""All Positions""
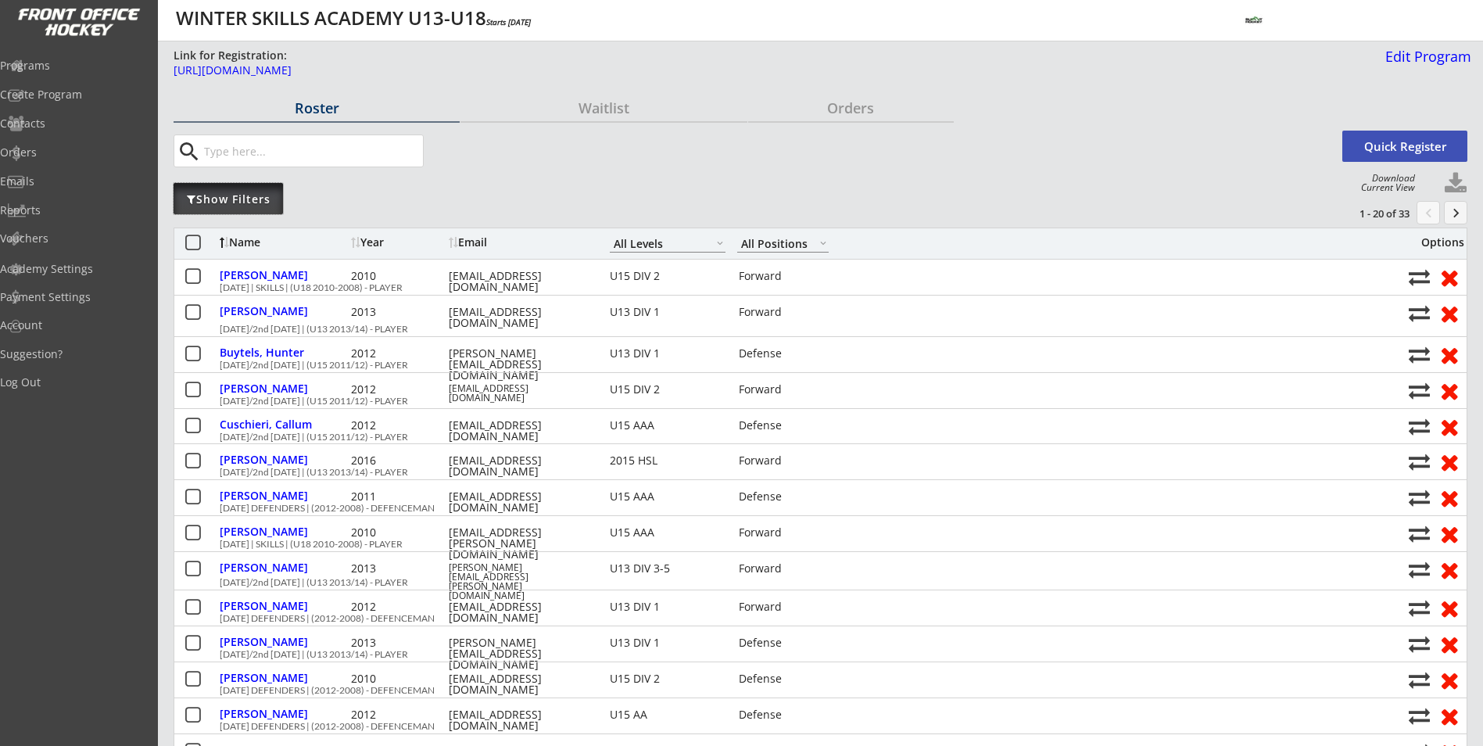
click at [195, 196] on div "Show Filters" at bounding box center [228, 200] width 109 height 16
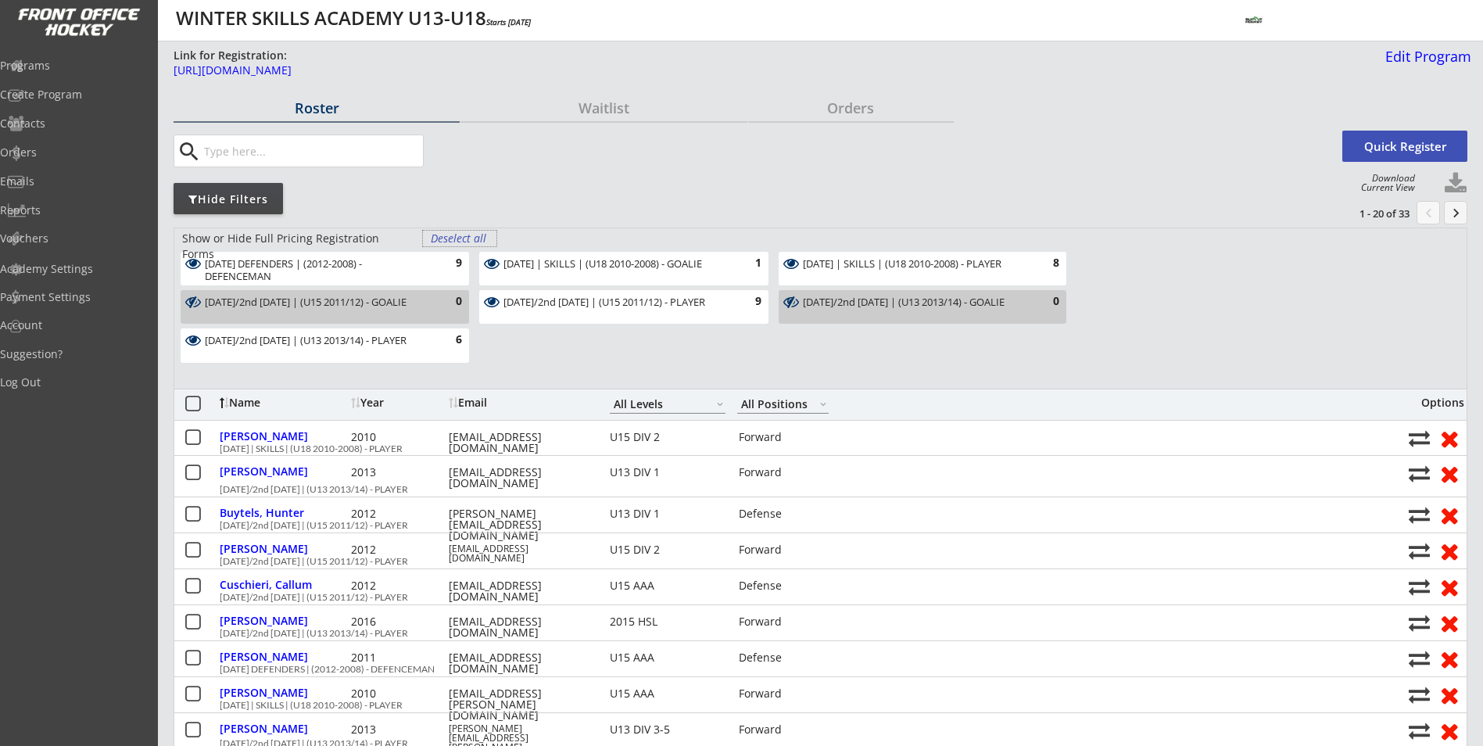
click at [464, 238] on div "Deselect all" at bounding box center [460, 239] width 58 height 16
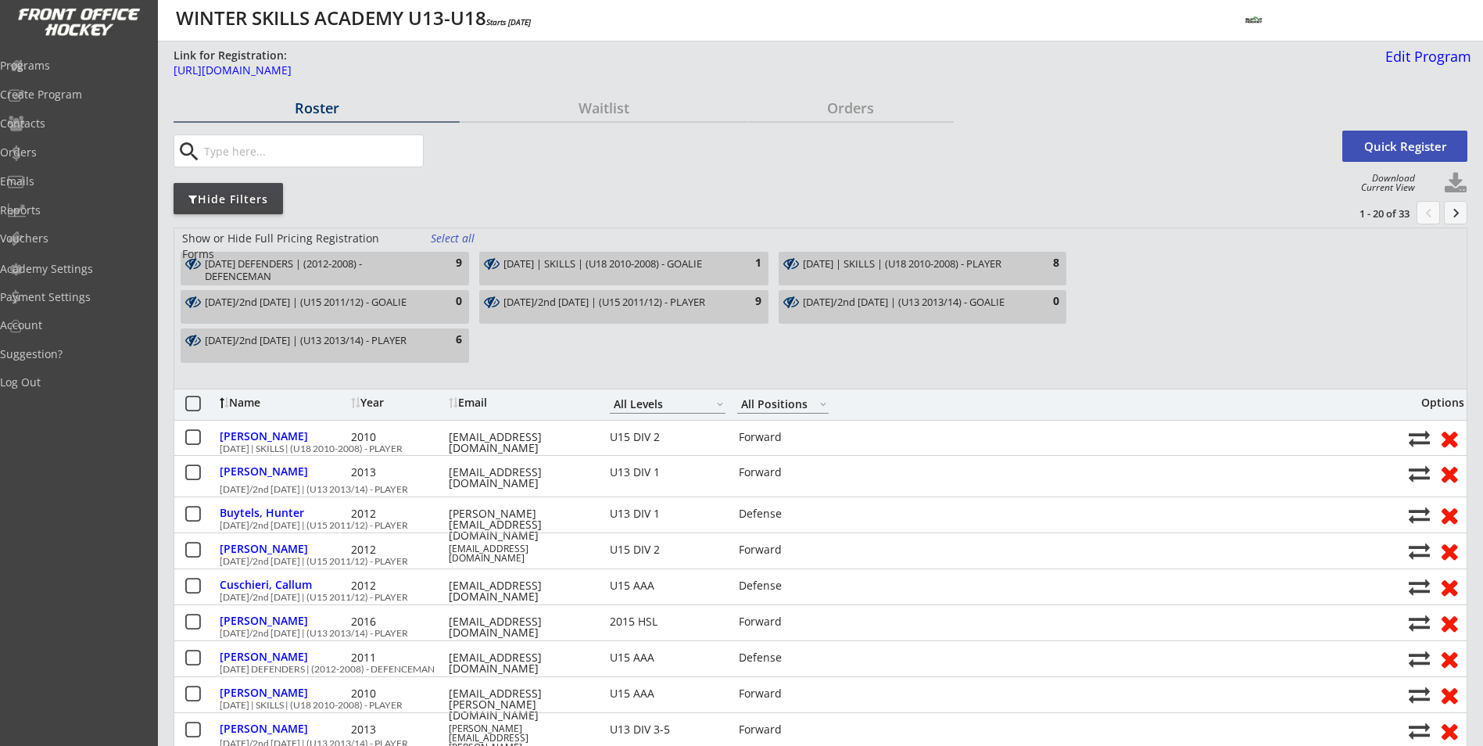
click at [875, 265] on div "[DATE] | SKILLS | (U18 2010-2008) - PLAYER" at bounding box center [913, 264] width 221 height 13
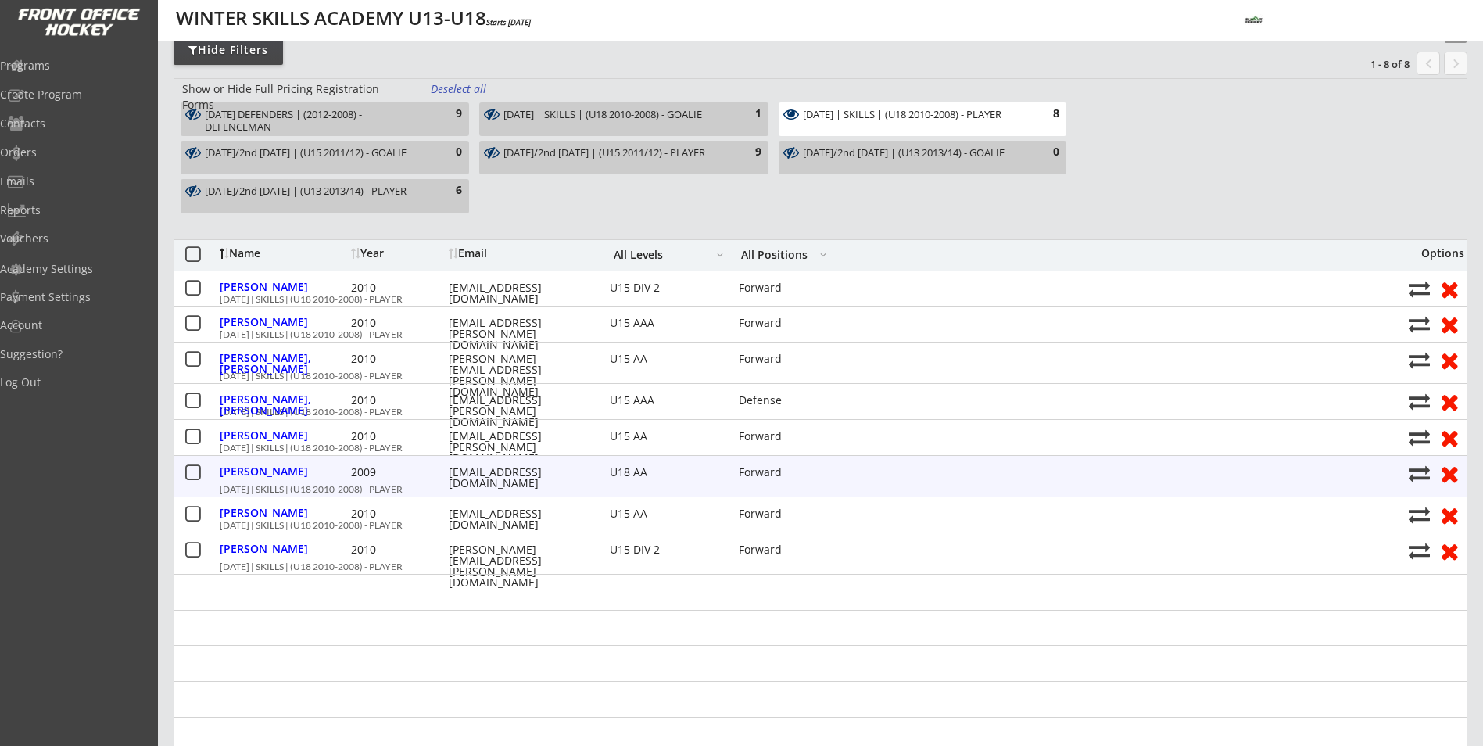
scroll to position [156, 0]
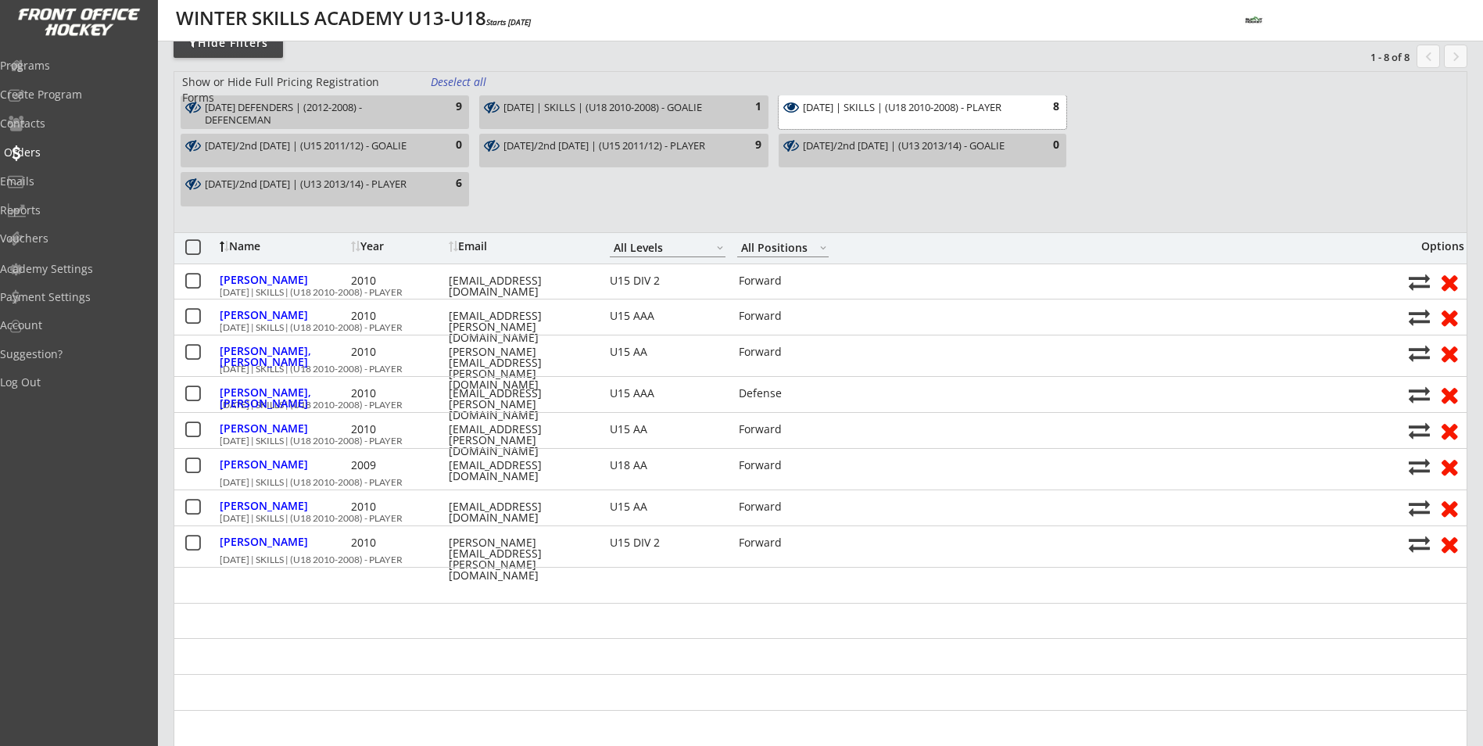
click at [40, 160] on div "Orders" at bounding box center [74, 153] width 149 height 27
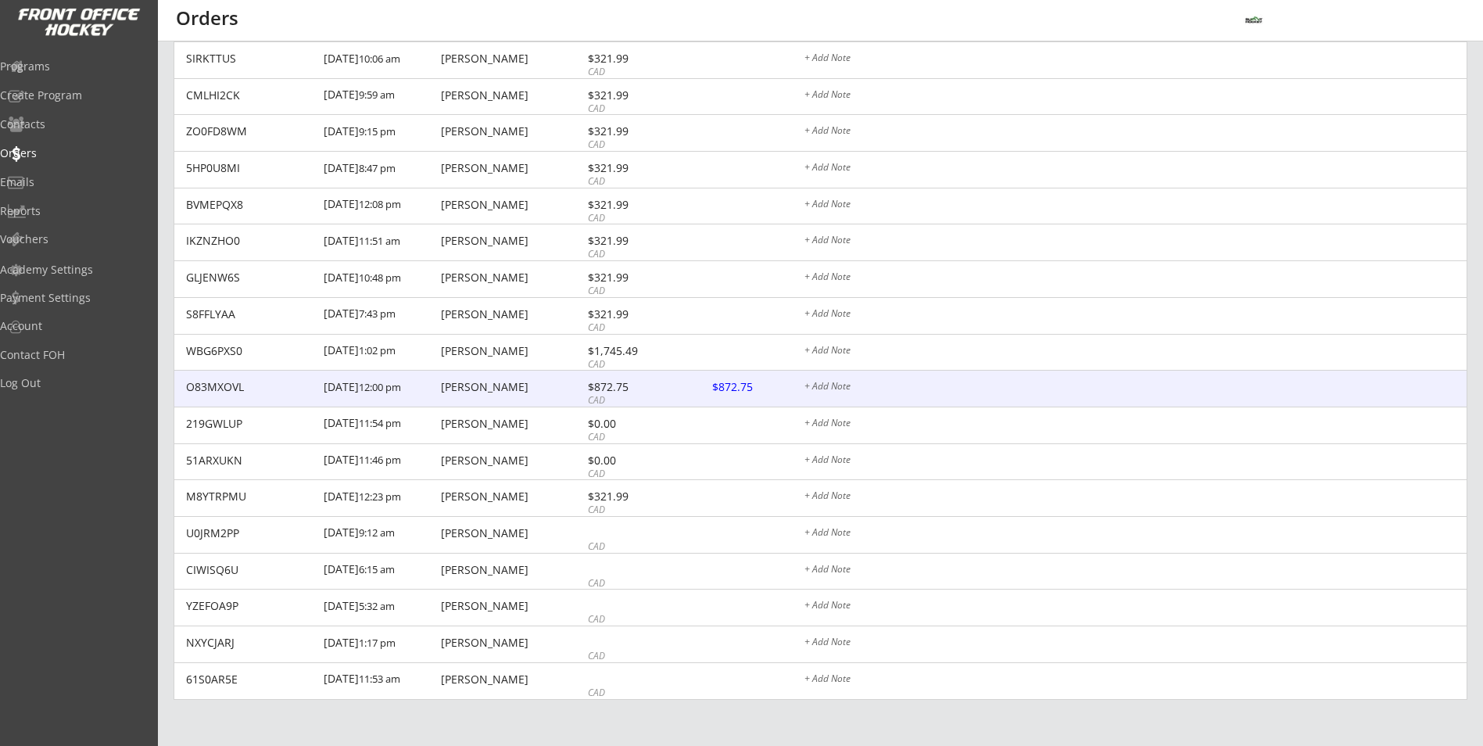
scroll to position [782, 0]
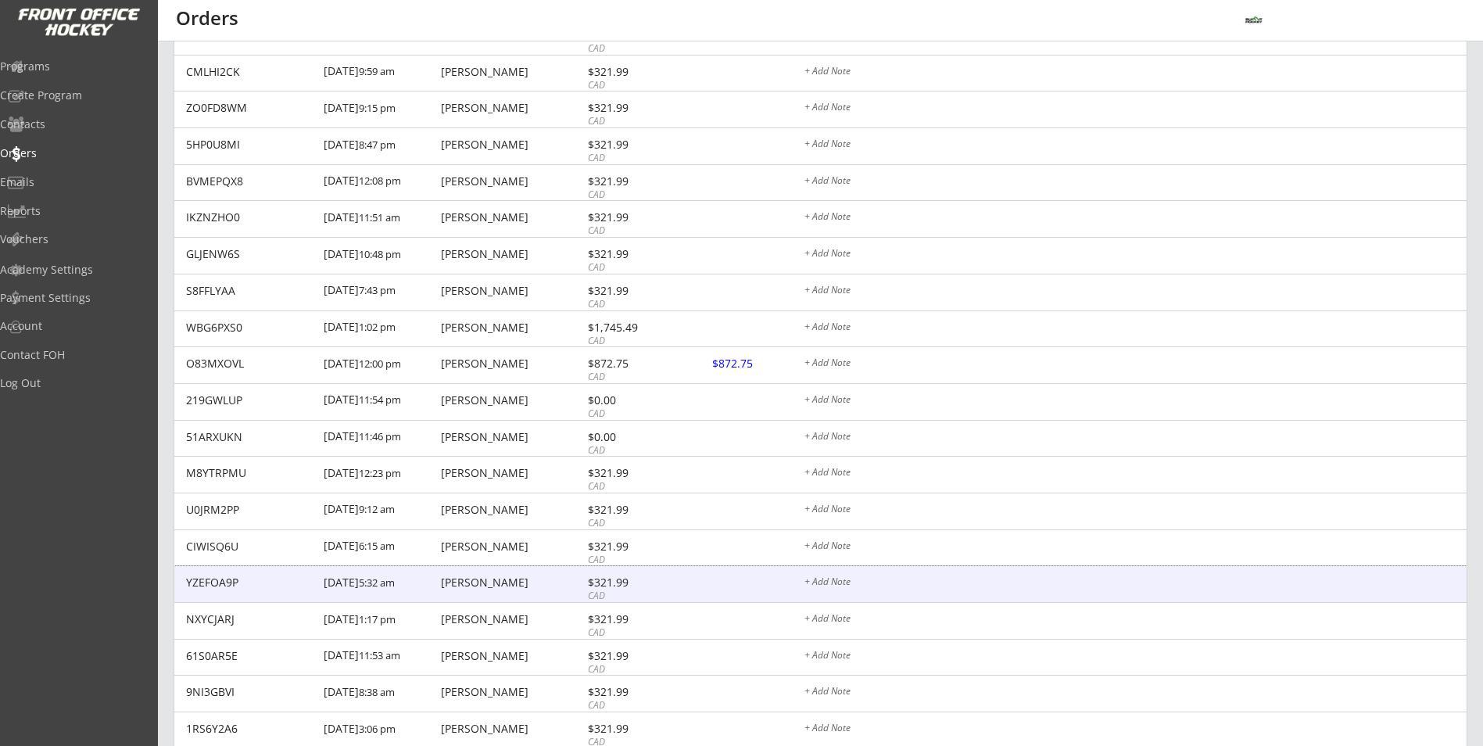
click at [464, 582] on div "[PERSON_NAME]" at bounding box center [512, 582] width 142 height 11
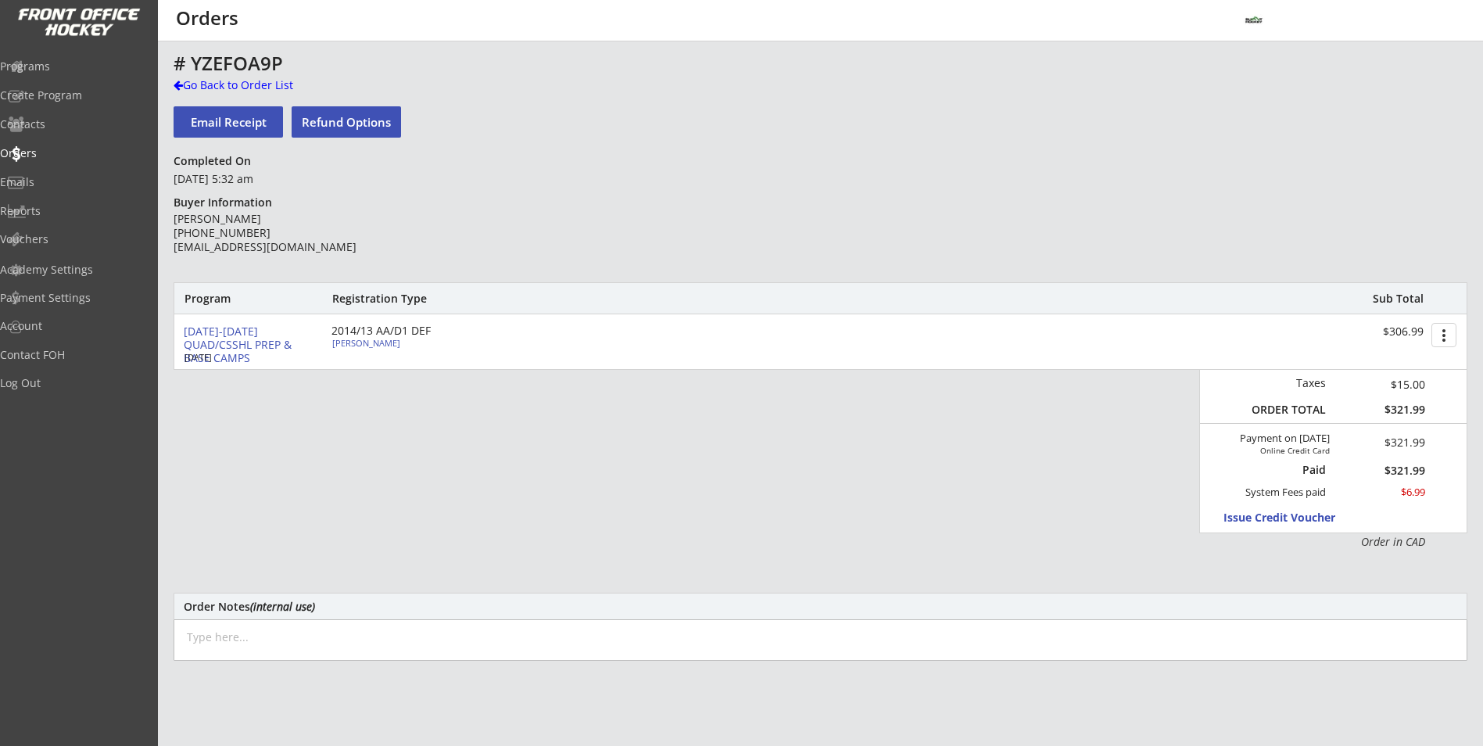
click at [359, 424] on div "Program Registration Type Sub Total [DATE]-[DATE] QUAD/CSSHL PREP & BASE CAMPS …" at bounding box center [821, 415] width 1294 height 267
click at [212, 90] on div "Go Back to Order List" at bounding box center [254, 85] width 161 height 16
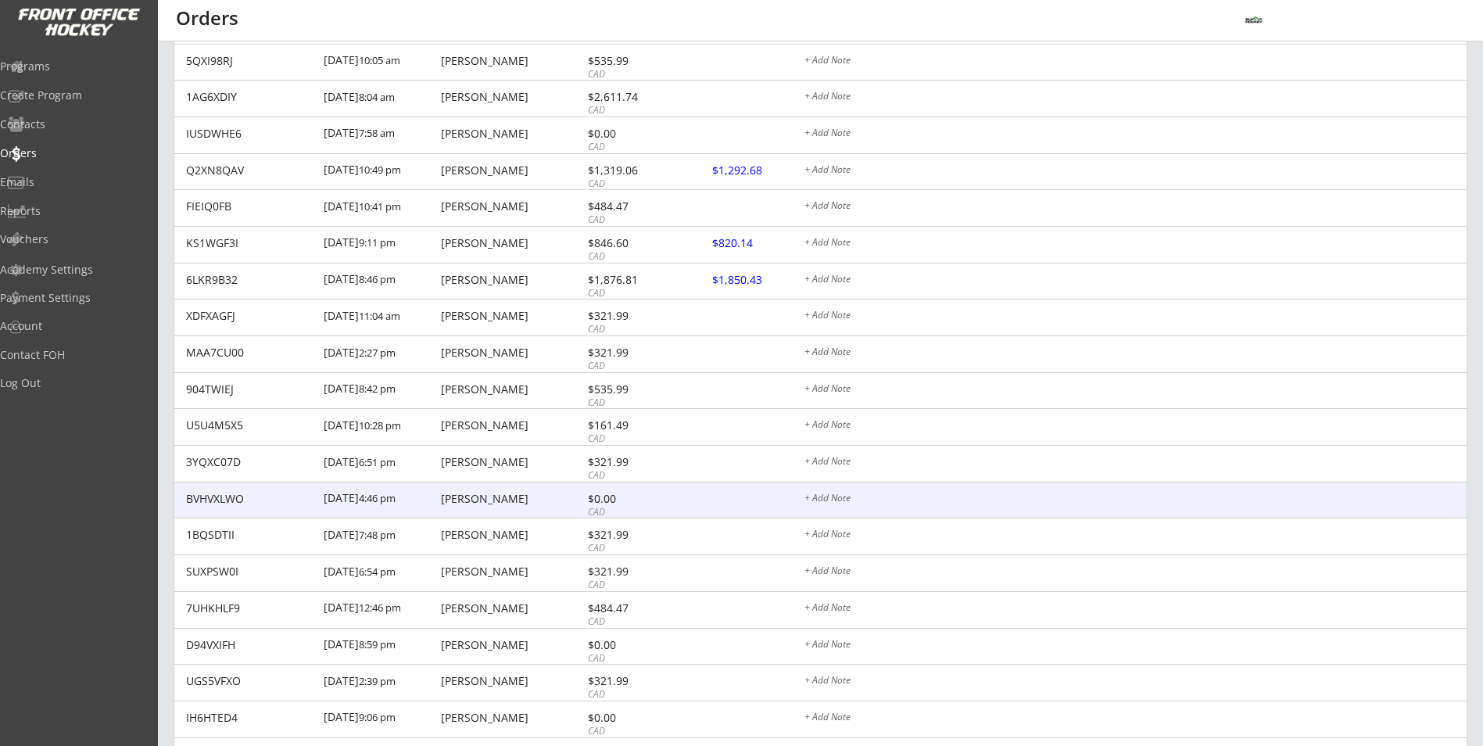
scroll to position [9187, 0]
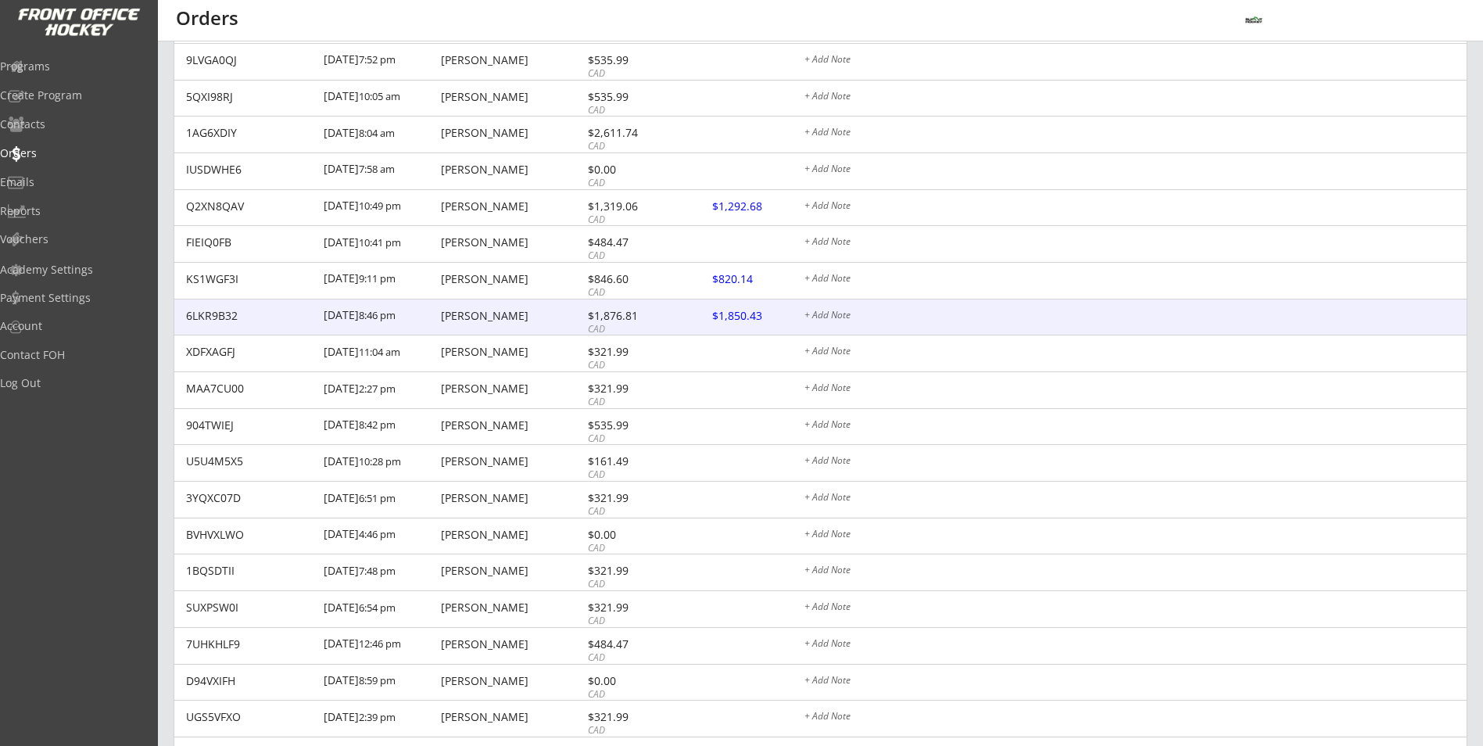
click at [427, 317] on div "[DATE] 8:46 pm" at bounding box center [380, 316] width 113 height 35
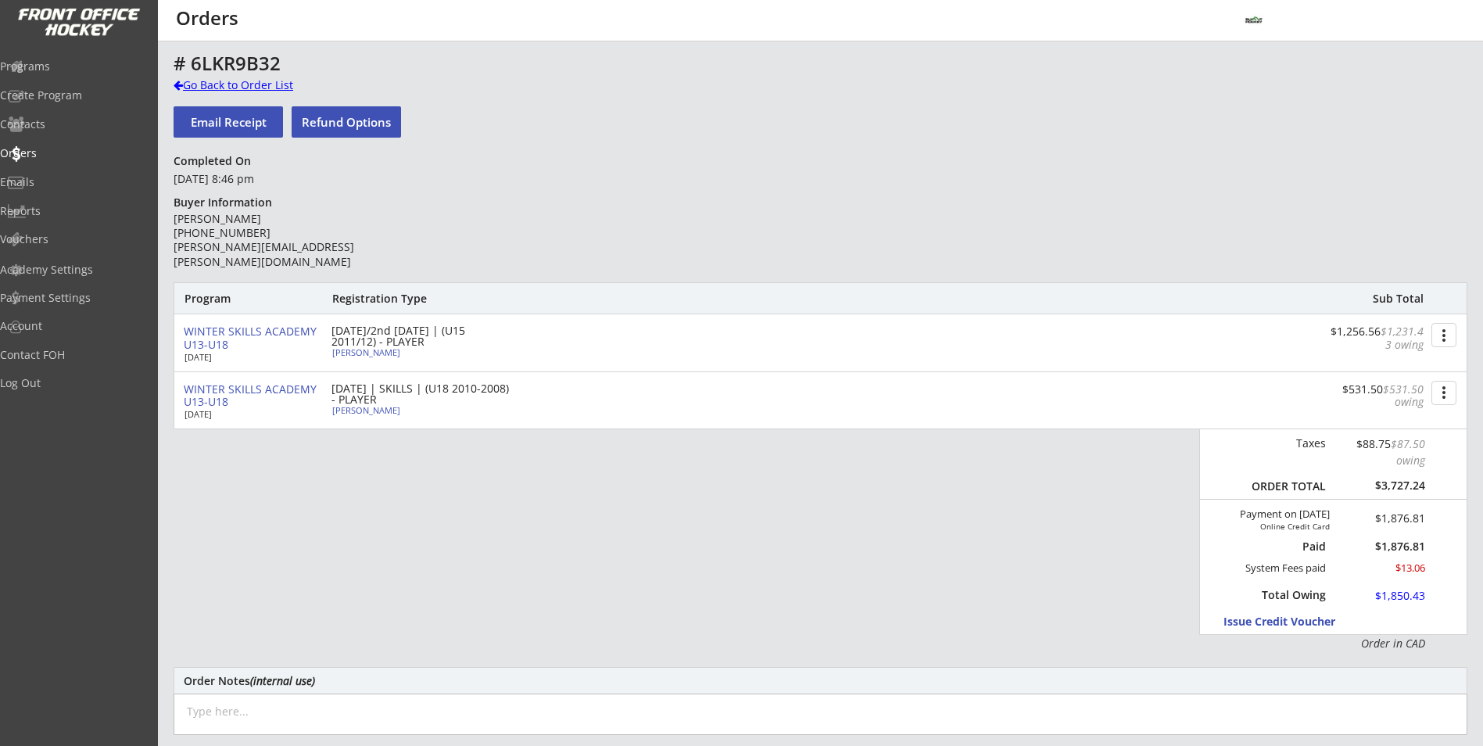
click at [245, 86] on div "Go Back to Order List" at bounding box center [254, 85] width 161 height 16
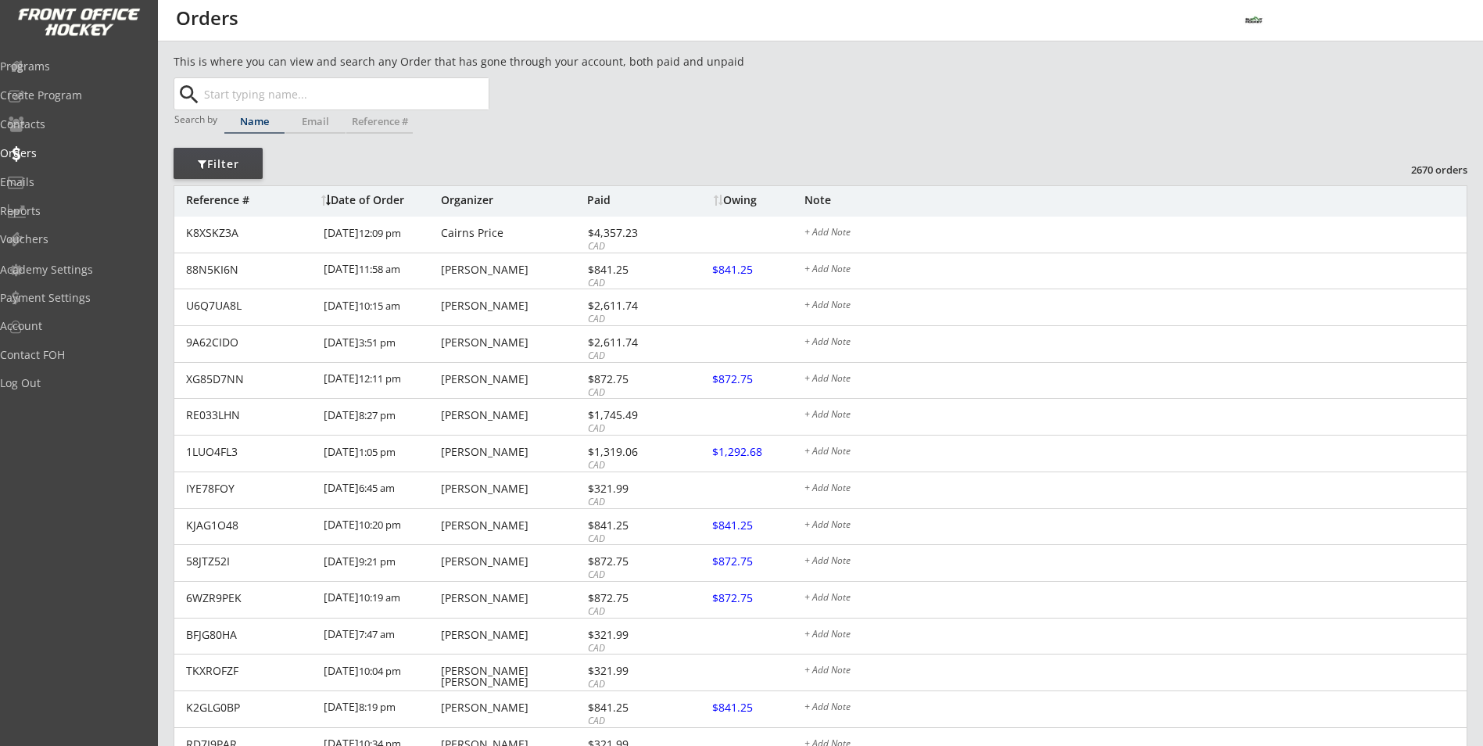
click at [222, 83] on input "text" at bounding box center [345, 93] width 288 height 31
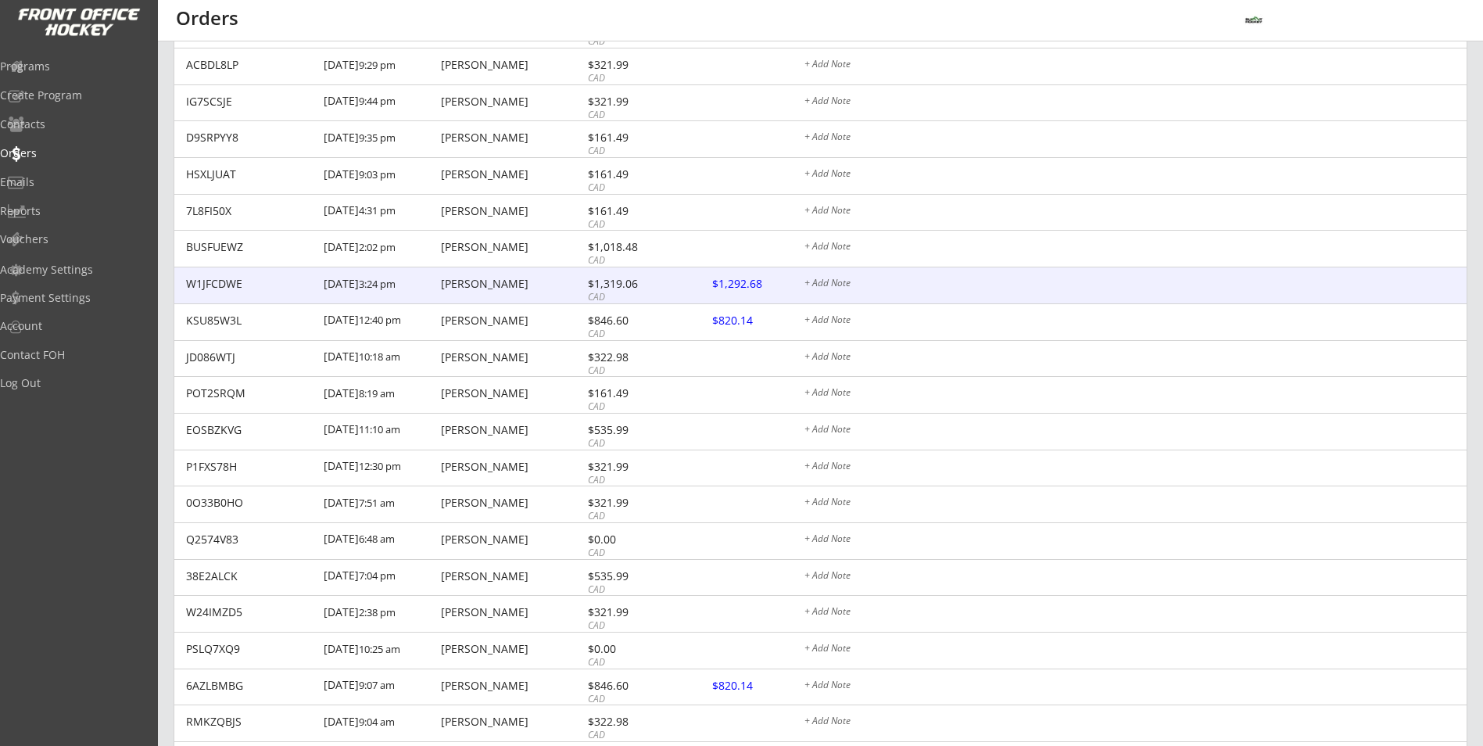
scroll to position [8499, 0]
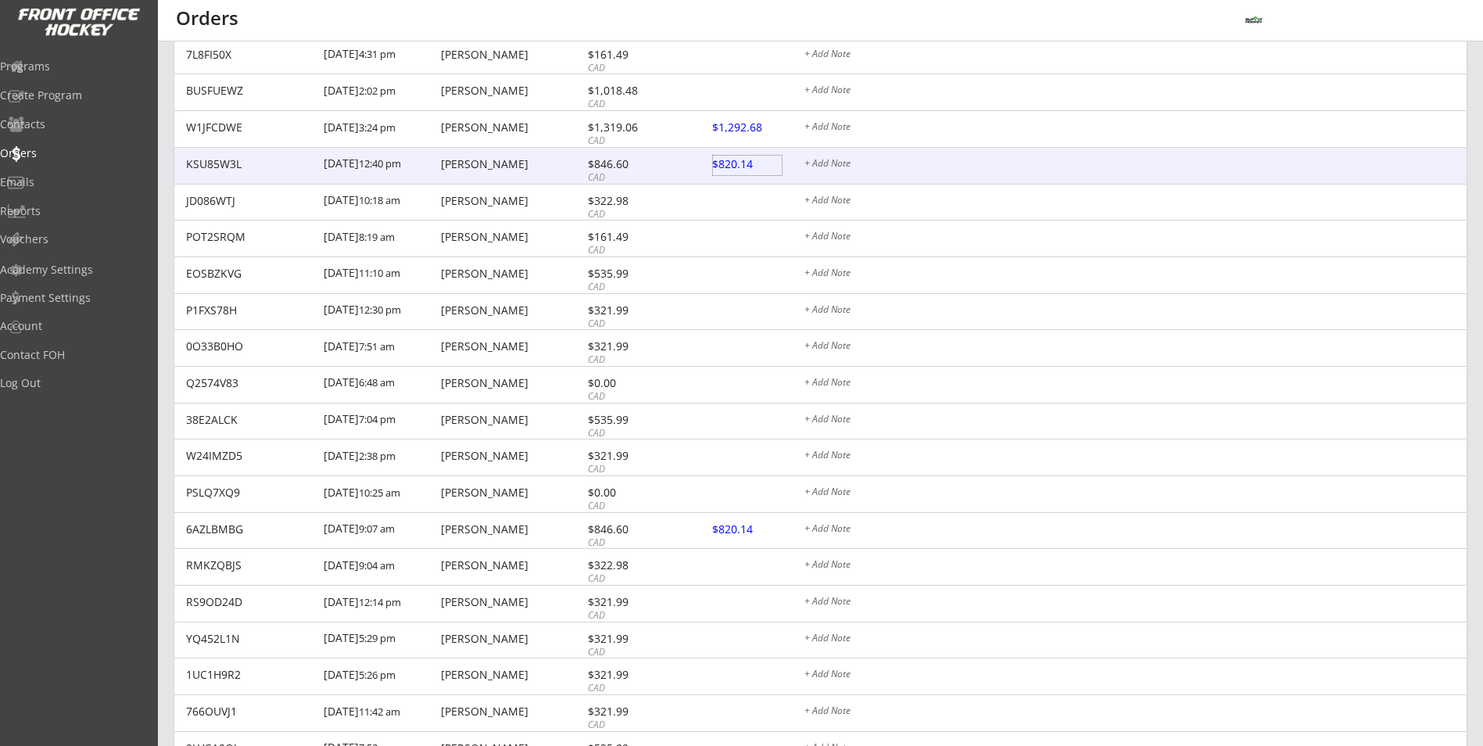
click at [751, 170] on div at bounding box center [747, 166] width 69 height 20
click at [738, 166] on div at bounding box center [747, 166] width 69 height 20
click at [524, 172] on div "KSU85W3L [DATE] 12:40 pm [PERSON_NAME] $846.60 CAD $820.14 + Add Note" at bounding box center [820, 166] width 1292 height 37
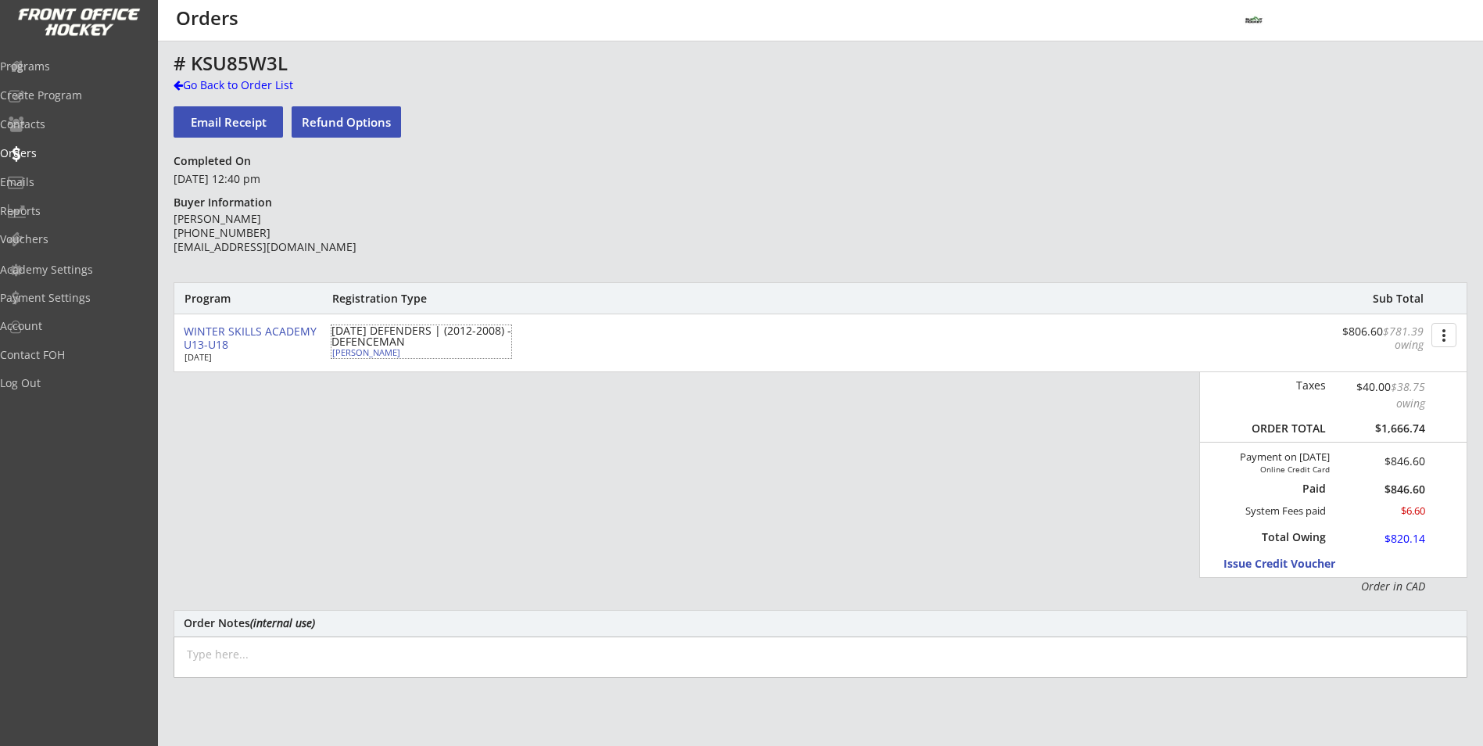
click at [341, 351] on div "[PERSON_NAME]" at bounding box center [419, 352] width 174 height 9
select select ""Defense""
select select ""U13 DIV 1""
select select ""AS""
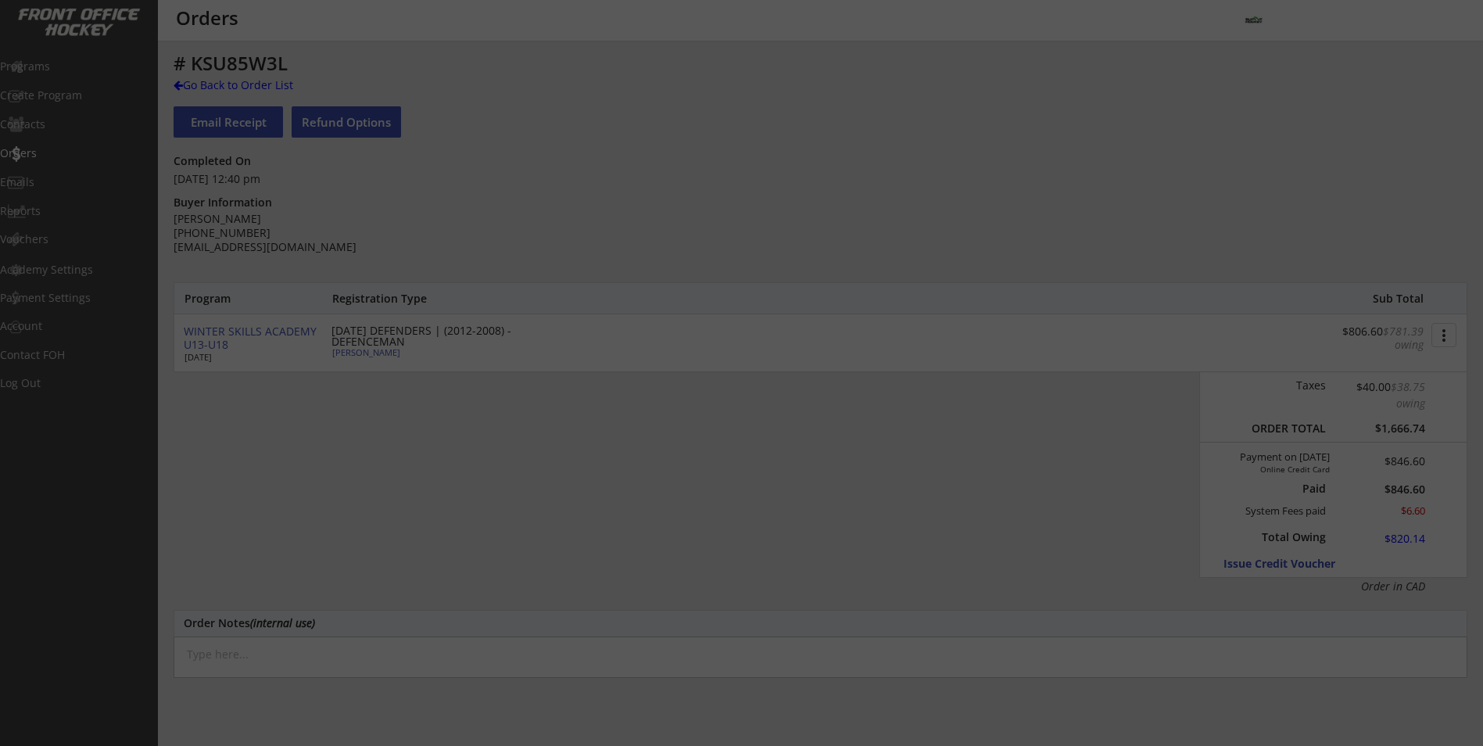
type input "[DEMOGRAPHIC_DATA]"
type input "Wolverines"
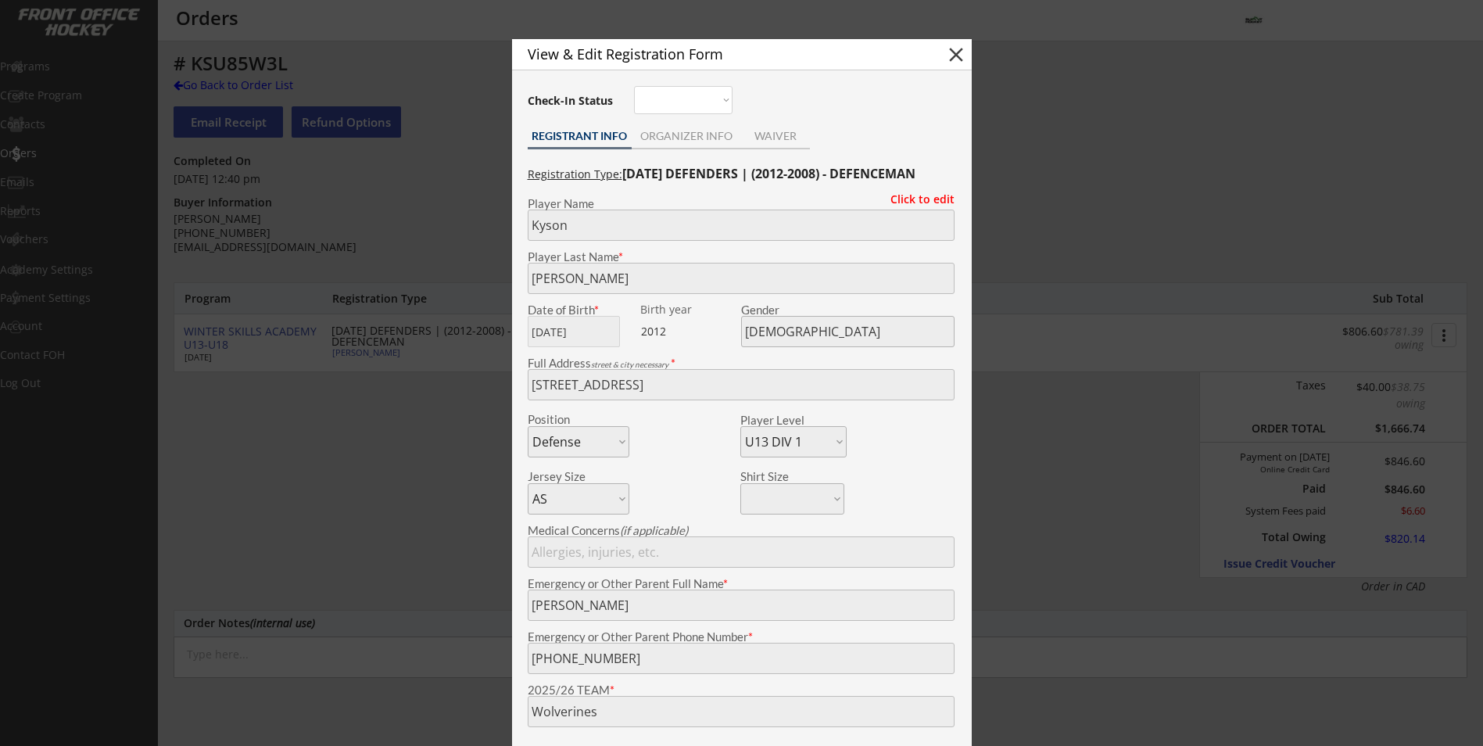
select select ""PLACEHOLDER_1427118222253""
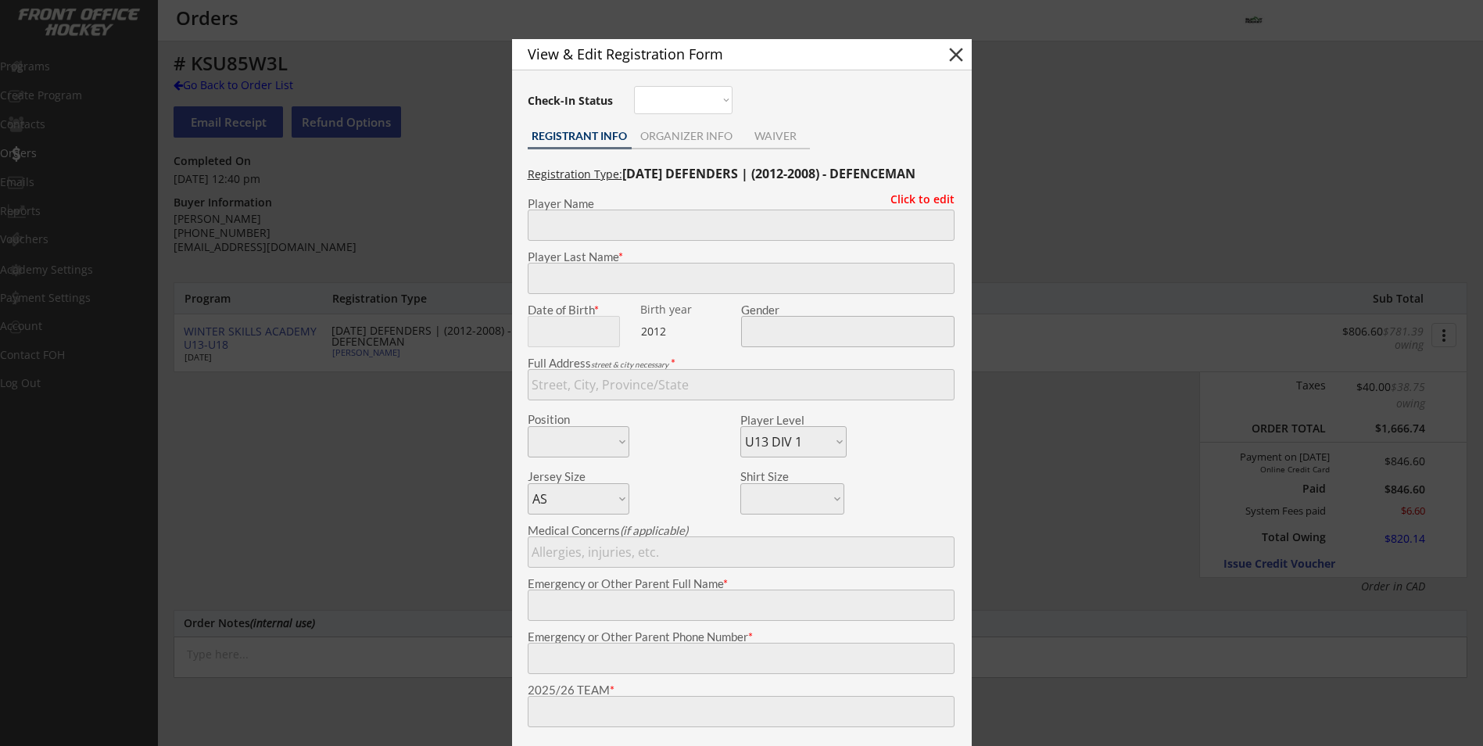
select select ""PLACEHOLDER_1427118222253""
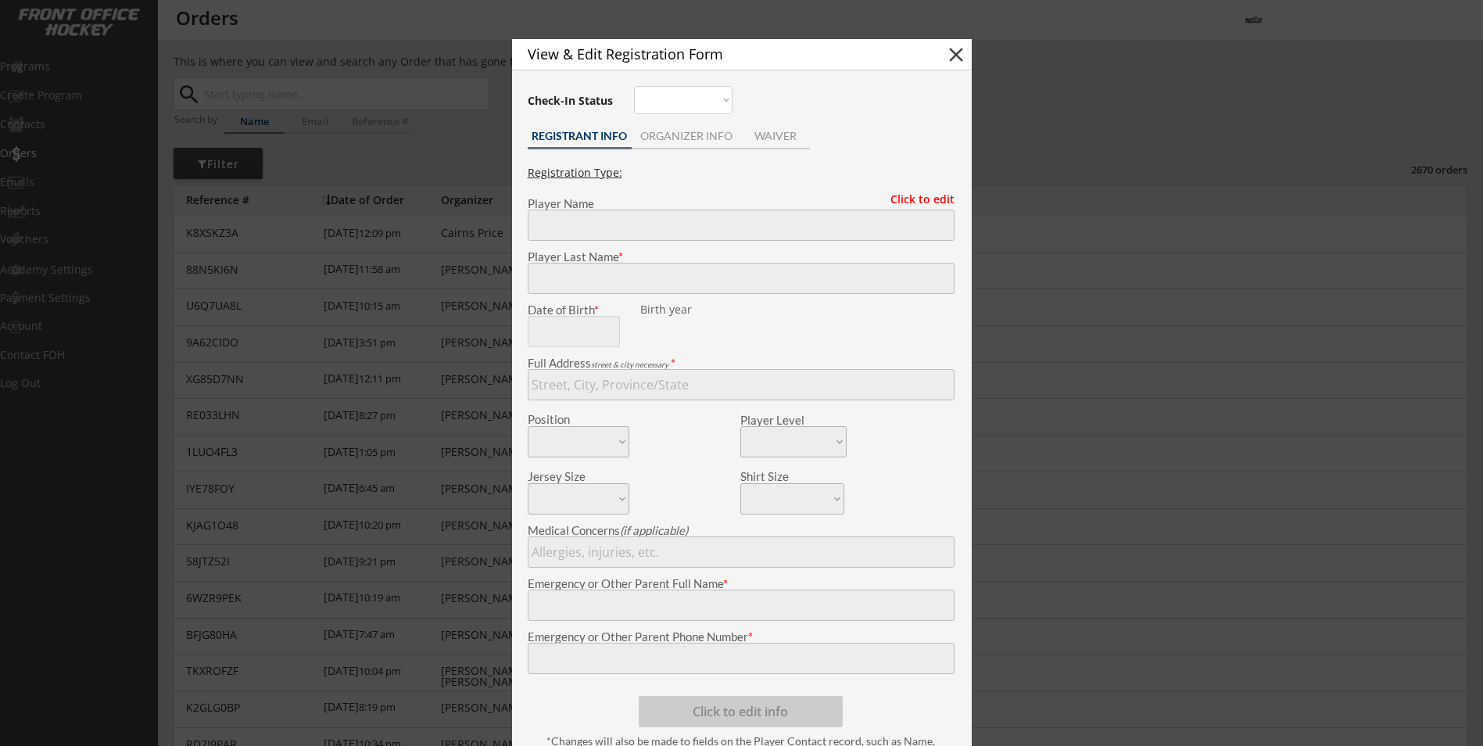
click at [949, 65] on button "close" at bounding box center [955, 54] width 23 height 23
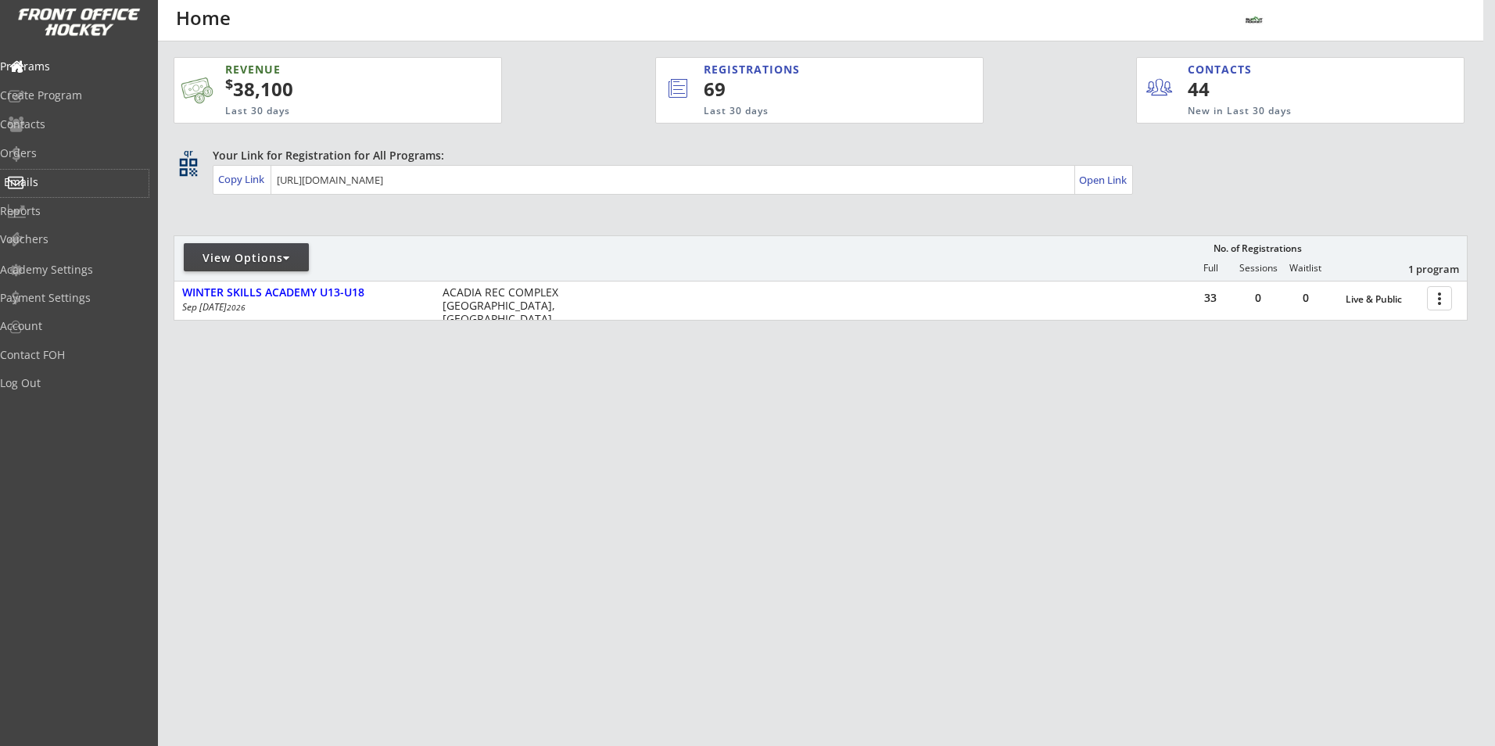
click at [50, 181] on div "Emails" at bounding box center [74, 182] width 141 height 11
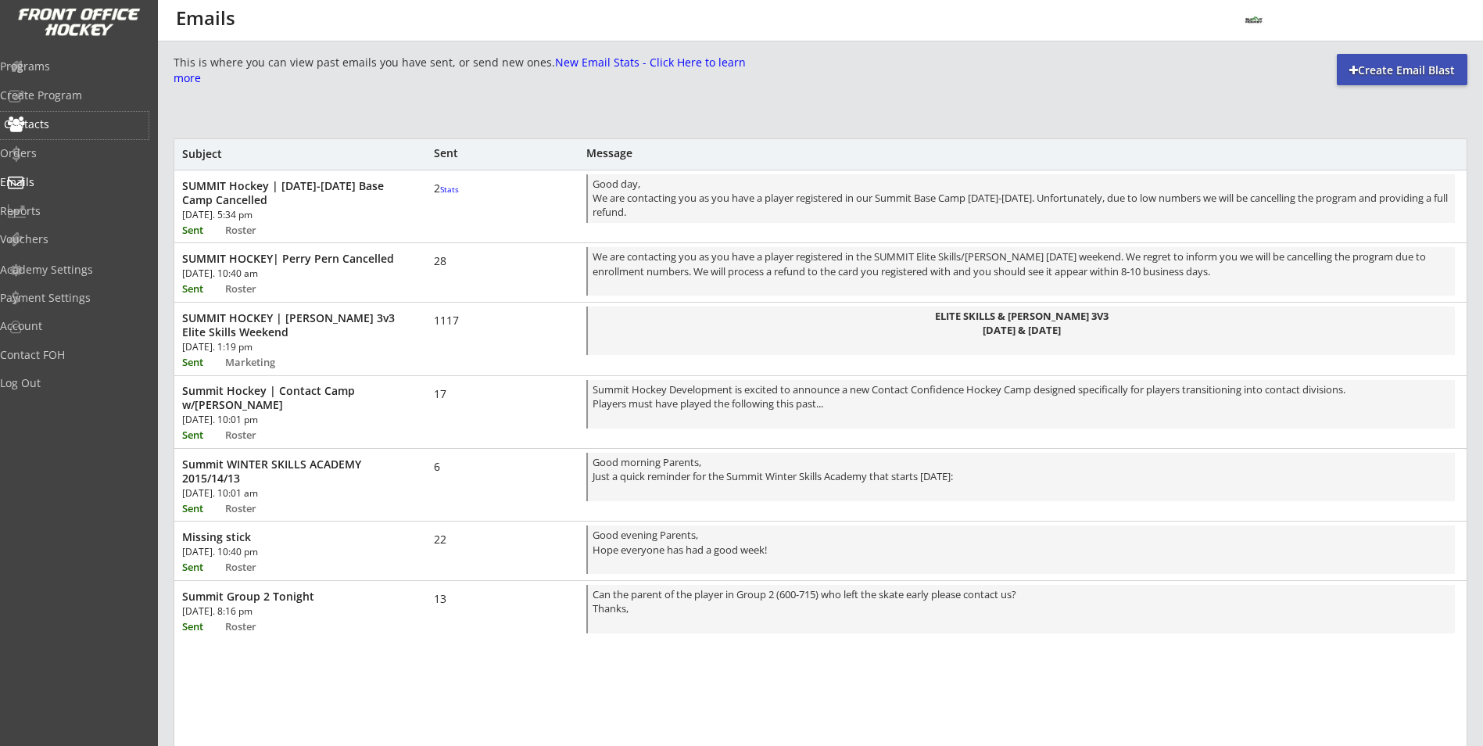
click at [51, 127] on div "Contacts" at bounding box center [74, 124] width 141 height 11
select select ""Players""
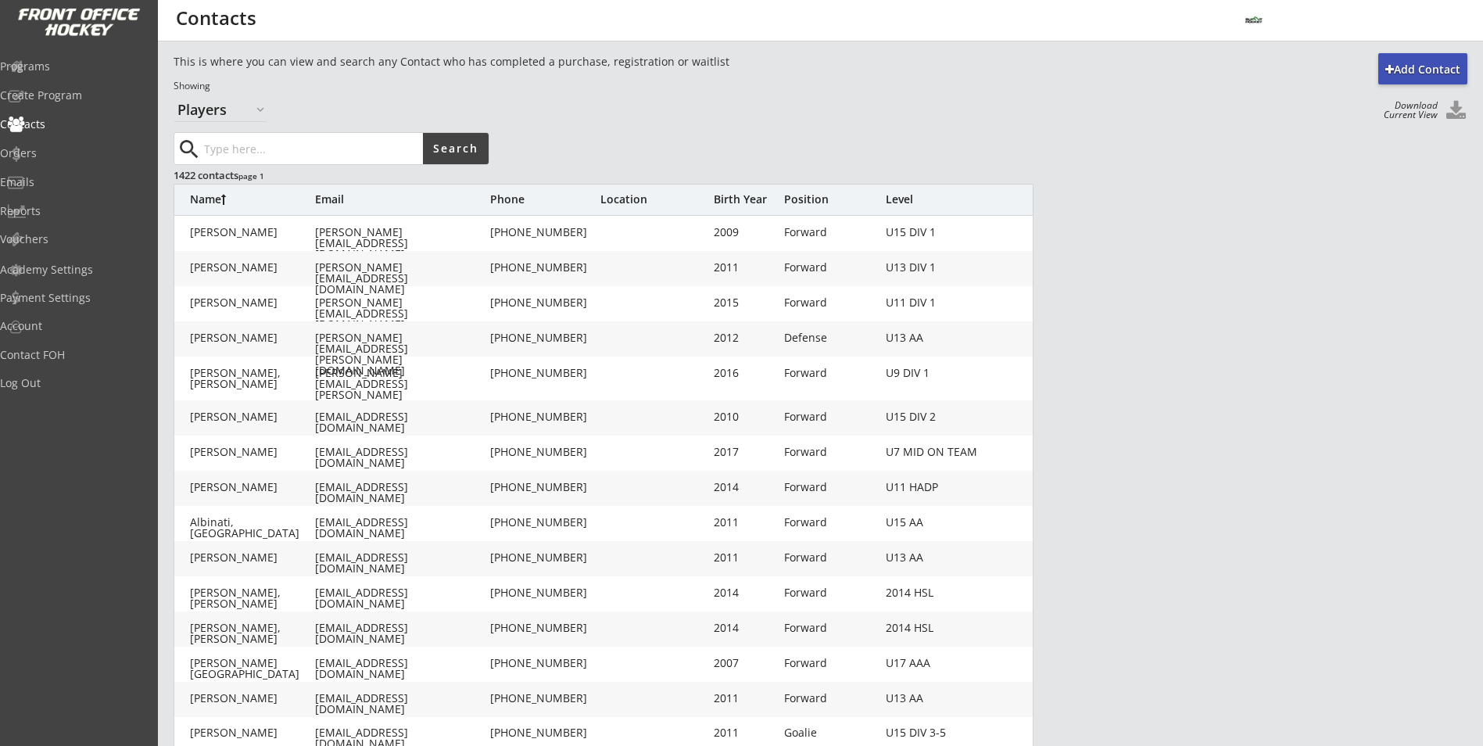
paste input "[PERSON_NAME]"
type input "[PERSON_NAME]"
click at [458, 151] on button "Search" at bounding box center [456, 148] width 66 height 31
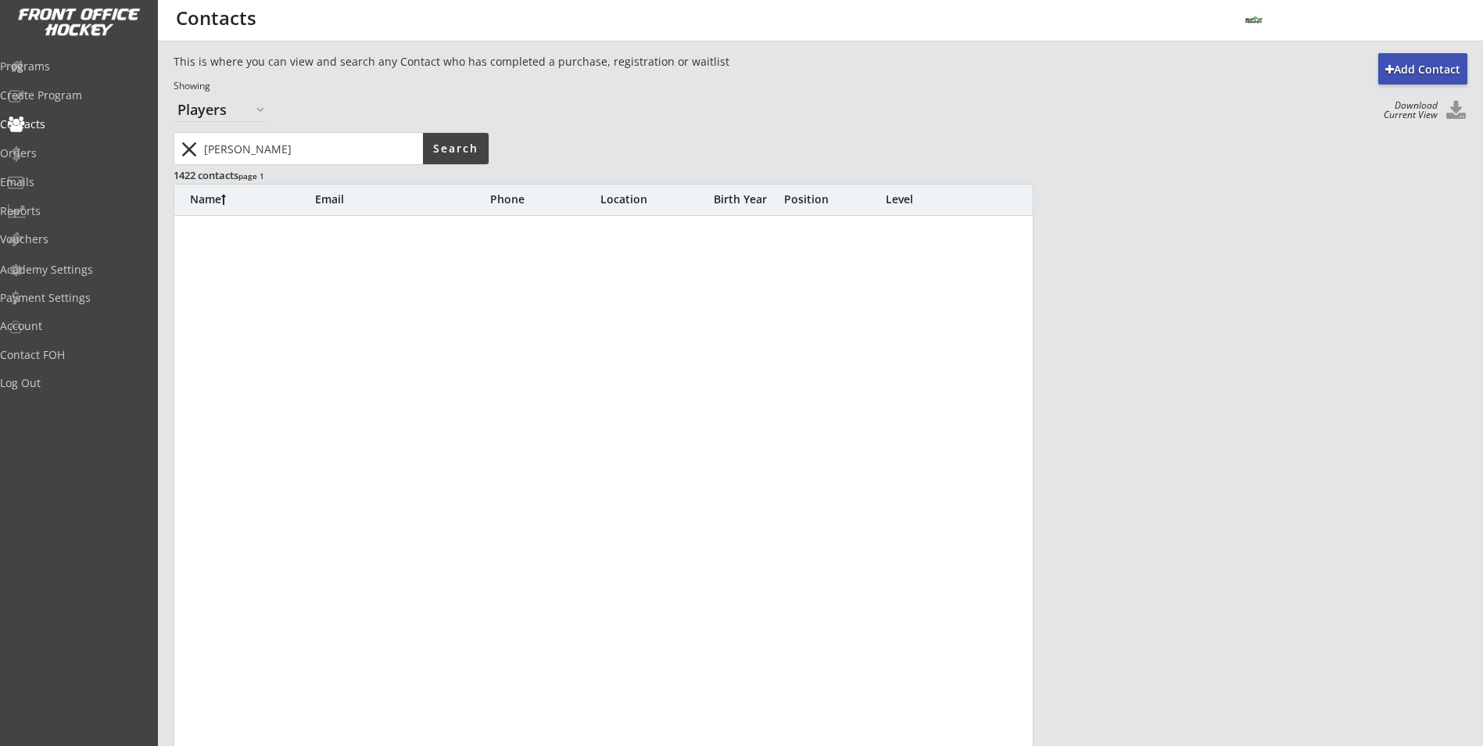
click at [187, 154] on button "close" at bounding box center [189, 149] width 26 height 25
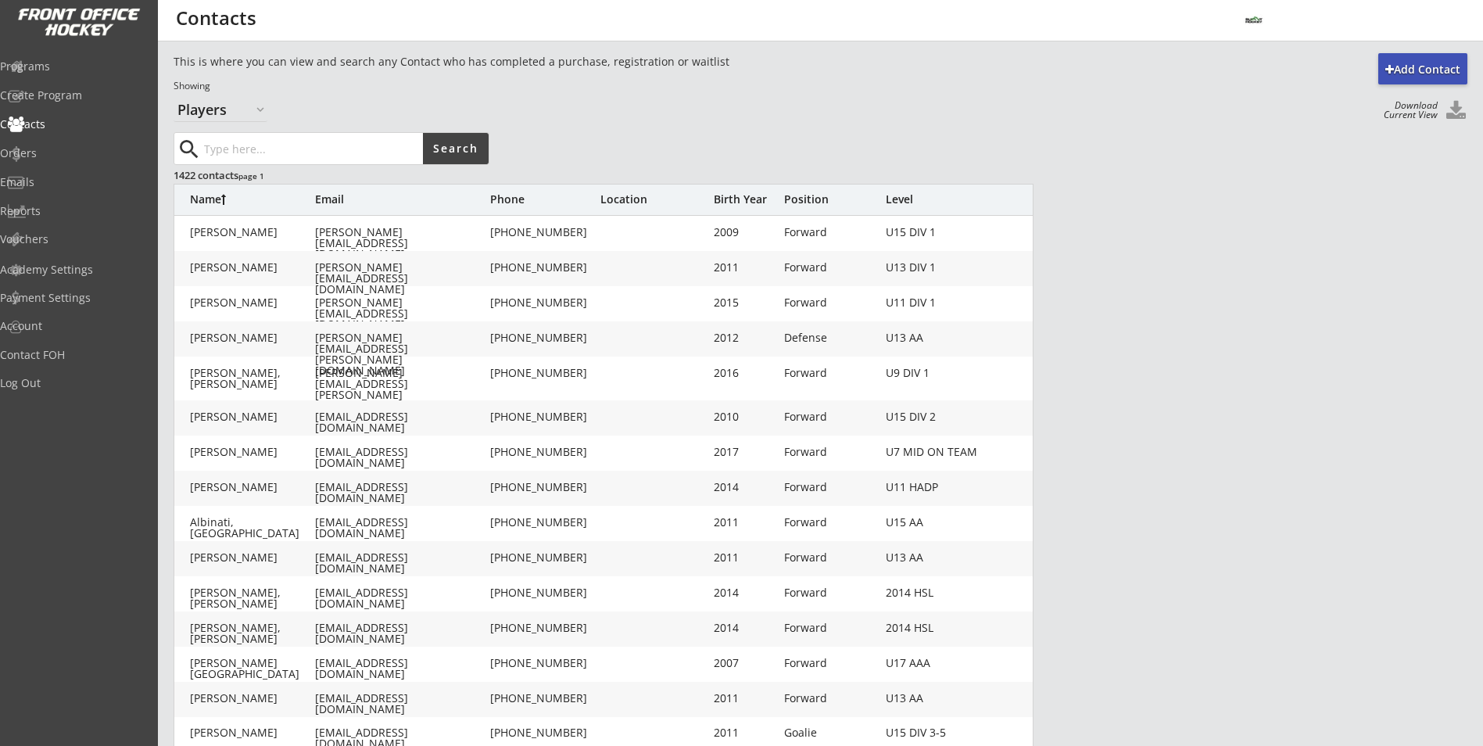
click at [220, 147] on input "input" at bounding box center [312, 148] width 222 height 31
type input "sharp"
click at [464, 147] on button "Search" at bounding box center [456, 148] width 66 height 31
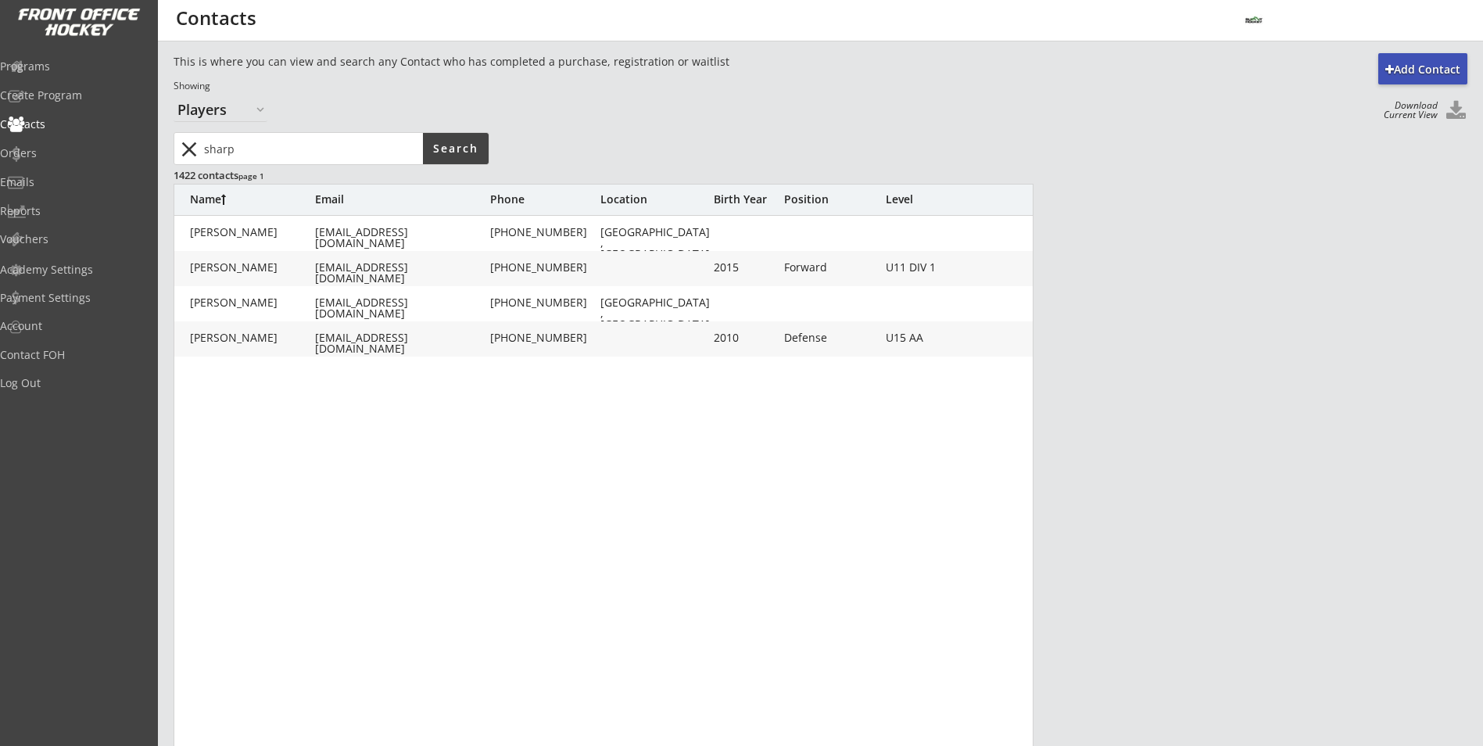
click at [180, 147] on button "close" at bounding box center [189, 149] width 26 height 25
